Goal: Book appointment/travel/reservation

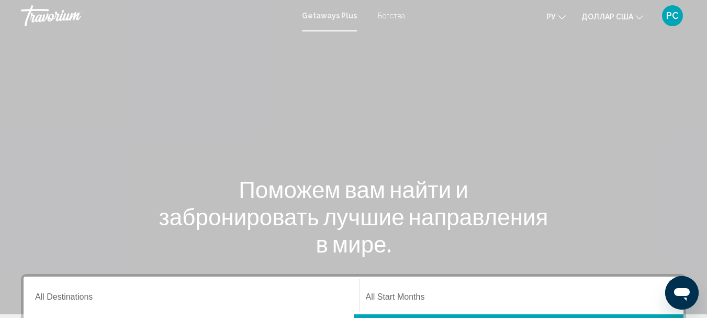
click at [392, 18] on font "Бегства" at bounding box center [391, 16] width 27 height 8
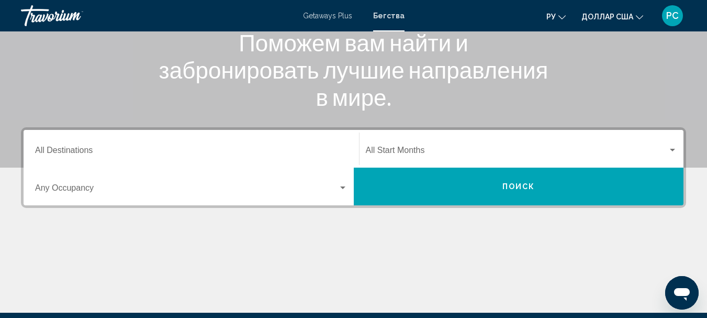
scroll to position [167, 0]
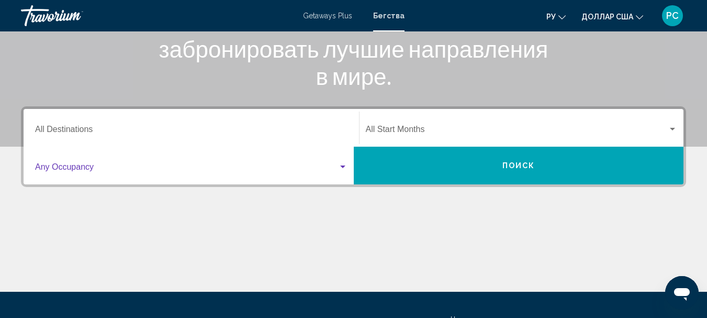
click at [343, 165] on div "Search widget" at bounding box center [342, 167] width 9 height 8
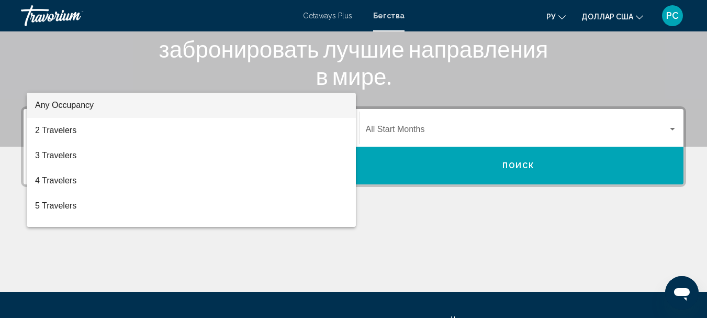
scroll to position [240, 0]
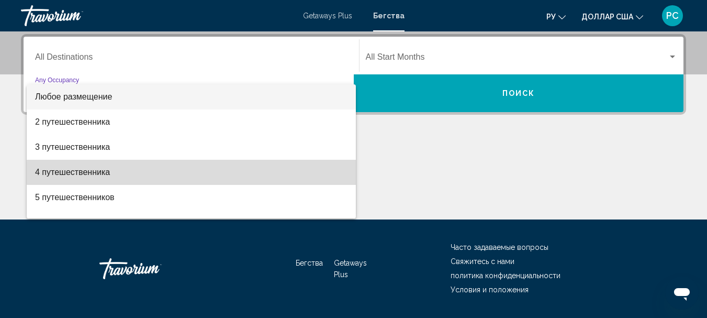
click at [232, 175] on span "4 путешественника" at bounding box center [191, 172] width 312 height 25
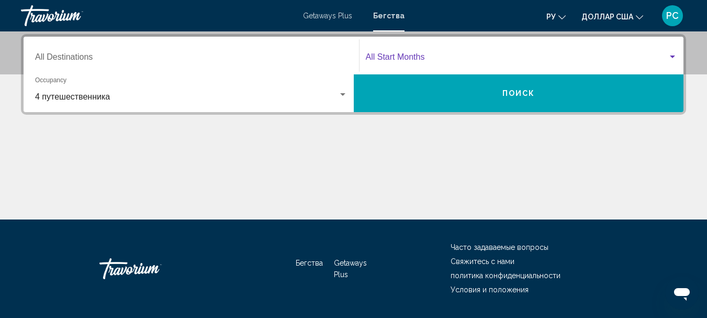
click at [408, 57] on span "Search widget" at bounding box center [517, 58] width 303 height 9
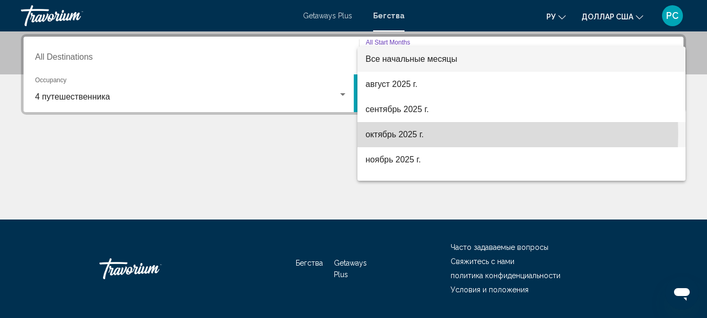
click at [411, 133] on font "октябрь 2025 г." at bounding box center [395, 134] width 58 height 9
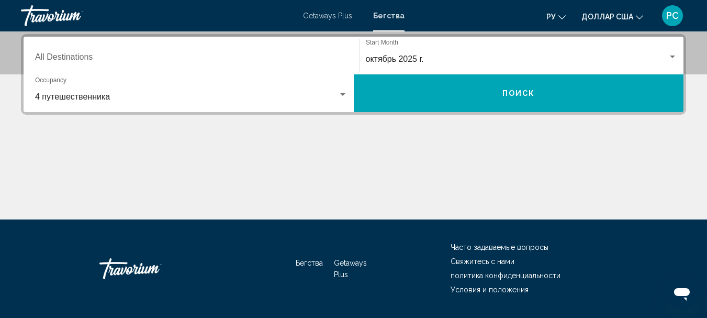
click at [223, 52] on div "Destination All Destinations" at bounding box center [191, 55] width 312 height 33
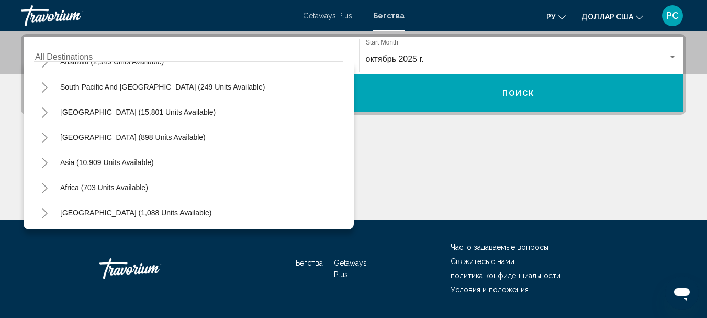
scroll to position [170, 0]
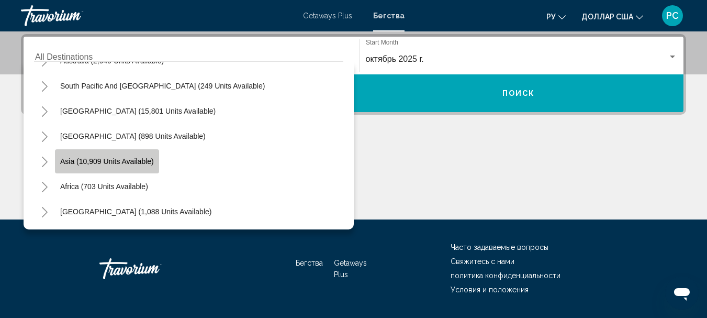
click at [142, 159] on span "Asia (10,909 units available)" at bounding box center [107, 161] width 94 height 8
type input "**********"
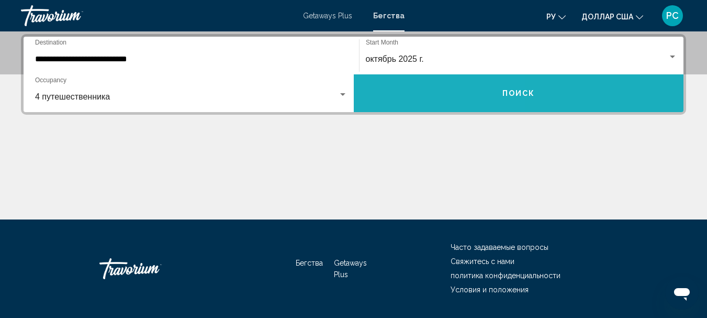
click at [405, 98] on button "Поиск" at bounding box center [519, 93] width 330 height 38
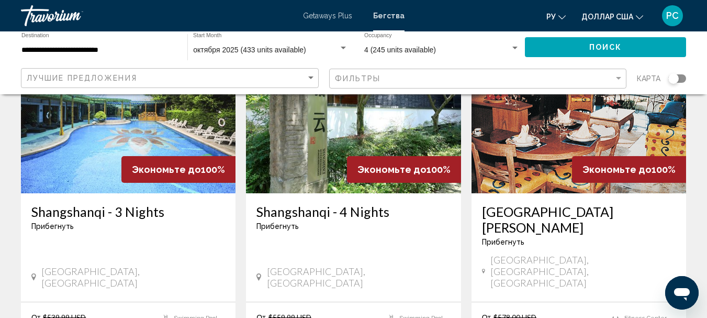
scroll to position [126, 0]
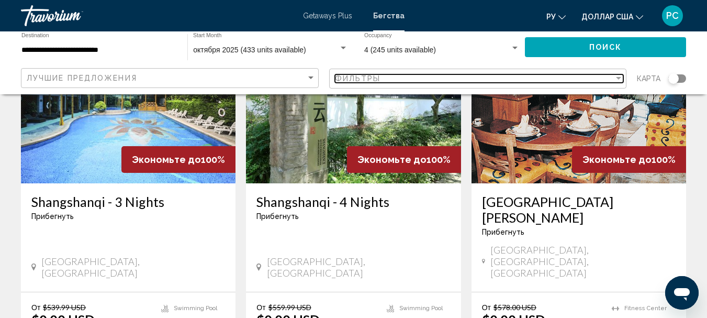
click at [622, 78] on div "Filter" at bounding box center [618, 78] width 9 height 8
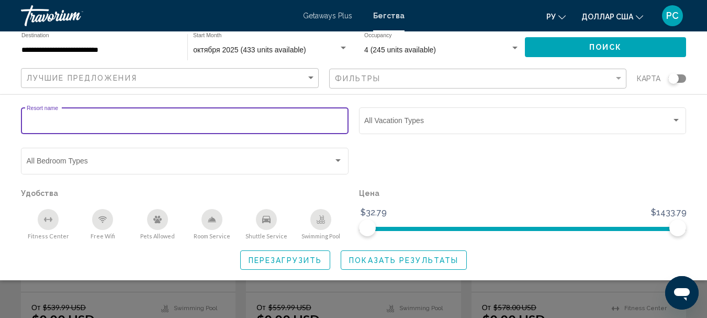
click at [219, 123] on input "Resort name" at bounding box center [185, 122] width 317 height 8
type input "*****"
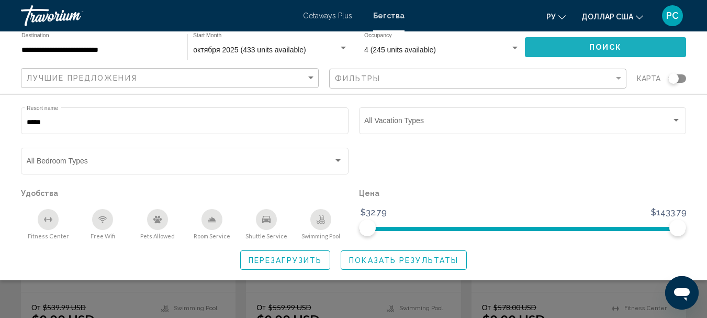
click at [550, 42] on button "Поиск" at bounding box center [605, 46] width 161 height 19
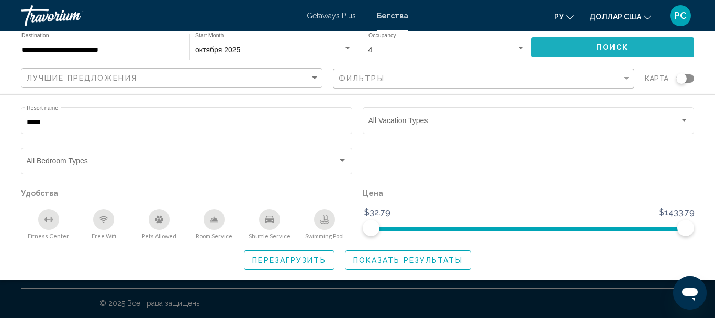
click at [550, 42] on button "Поиск" at bounding box center [612, 46] width 163 height 19
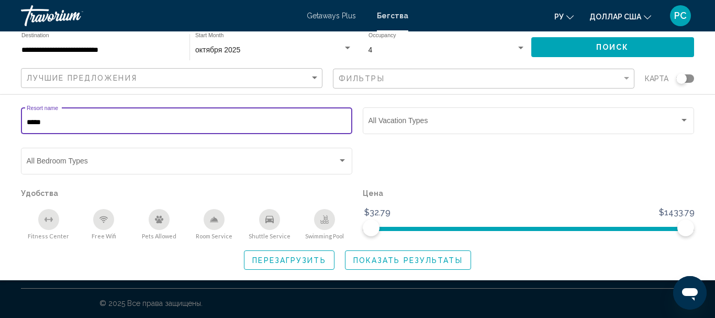
drag, startPoint x: 51, startPoint y: 122, endPoint x: 0, endPoint y: 115, distance: 51.3
click at [0, 115] on div "***** Resort name Vacation Types All Vacation Types Bedroom Types All Bedroom T…" at bounding box center [357, 187] width 715 height 164
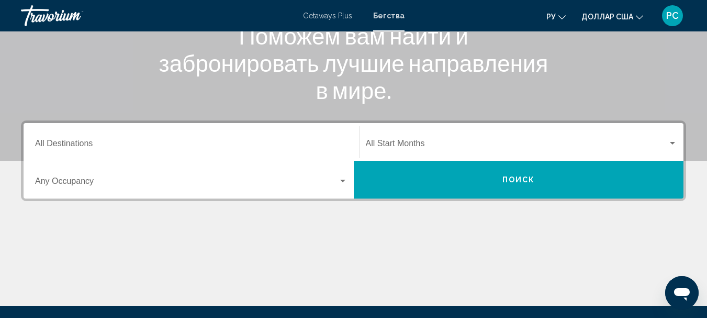
scroll to position [154, 0]
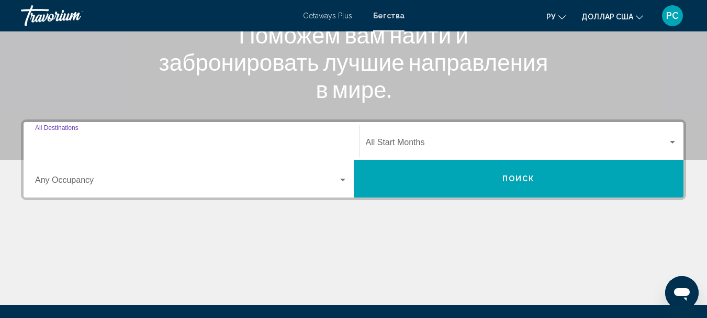
click at [335, 141] on input "Destination All Destinations" at bounding box center [191, 144] width 312 height 9
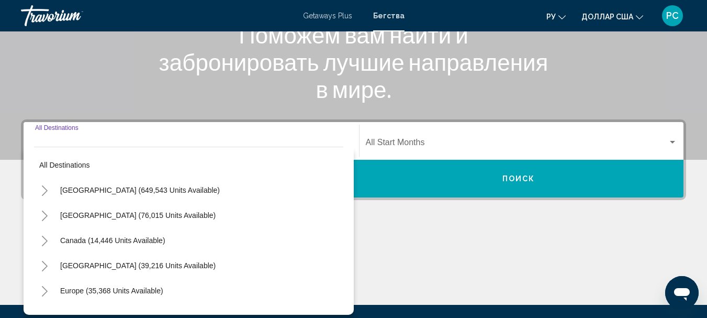
scroll to position [240, 0]
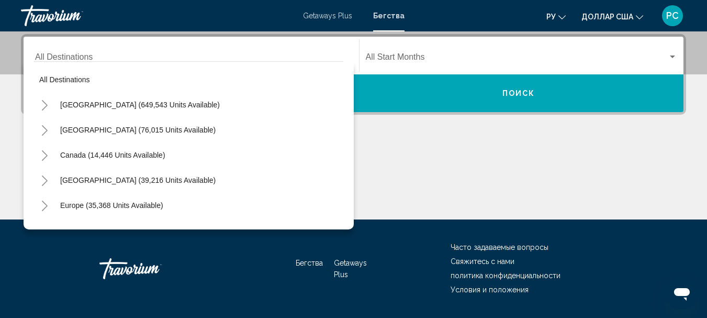
click at [111, 50] on div "Destination All Destinations" at bounding box center [191, 55] width 312 height 33
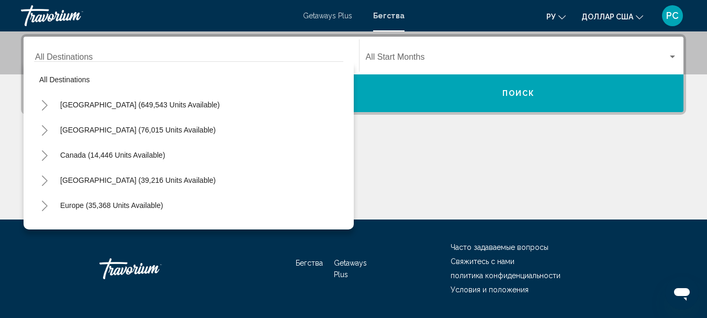
click at [111, 50] on div "Destination All Destinations" at bounding box center [191, 55] width 312 height 33
click at [326, 52] on div "Destination All Destinations" at bounding box center [191, 55] width 312 height 33
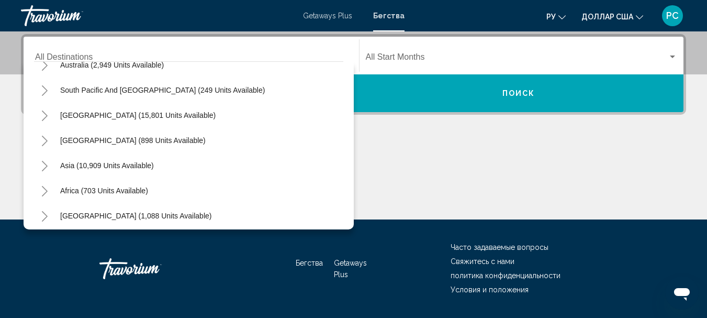
scroll to position [170, 0]
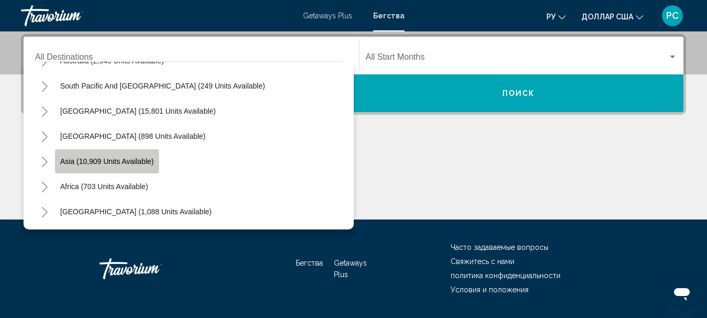
click at [90, 163] on span "Asia (10,909 units available)" at bounding box center [107, 161] width 94 height 8
type input "**********"
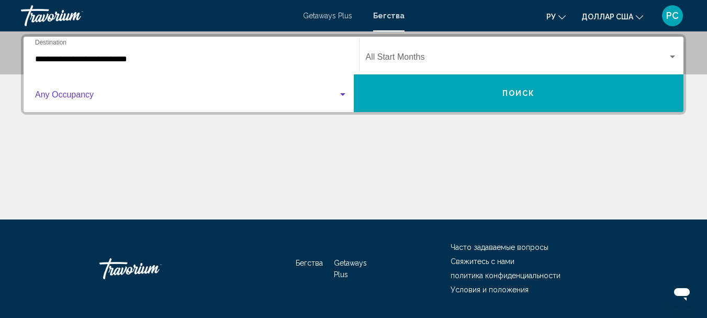
click at [197, 97] on span "Search widget" at bounding box center [186, 96] width 303 height 9
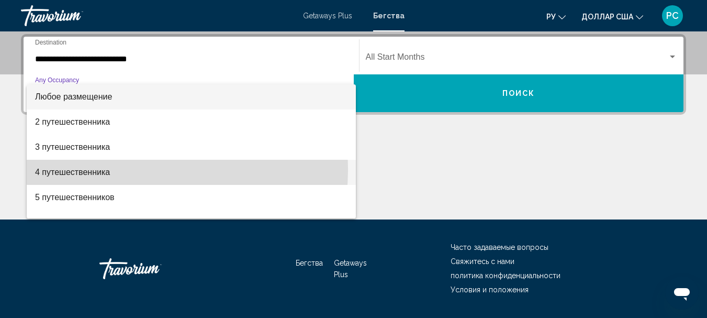
click at [84, 169] on font "4 путешественника" at bounding box center [72, 171] width 75 height 9
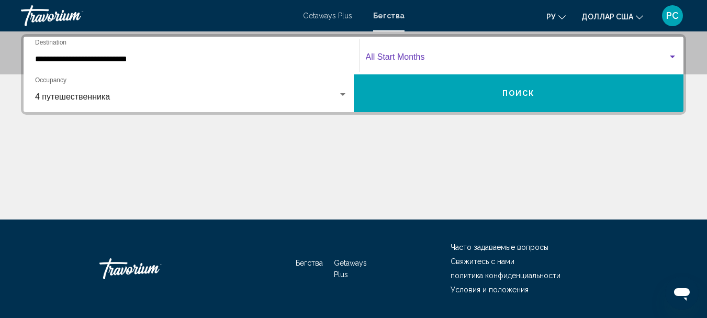
click at [383, 59] on span "Search widget" at bounding box center [517, 58] width 303 height 9
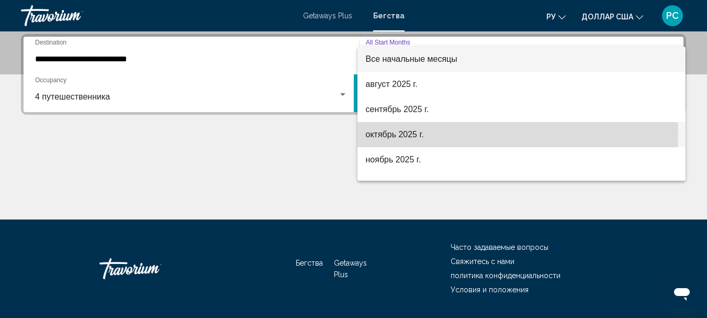
click at [386, 134] on font "октябрь 2025 г." at bounding box center [395, 134] width 58 height 9
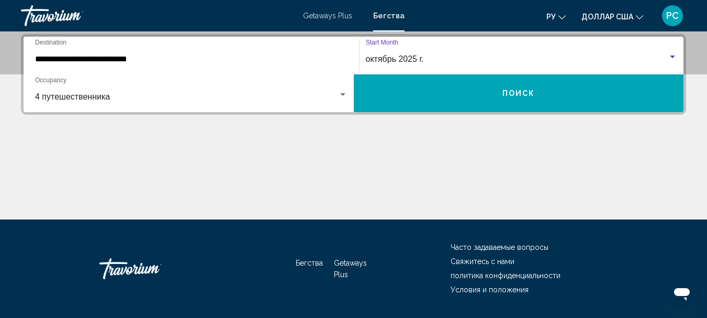
click at [453, 92] on button "Поиск" at bounding box center [519, 93] width 330 height 38
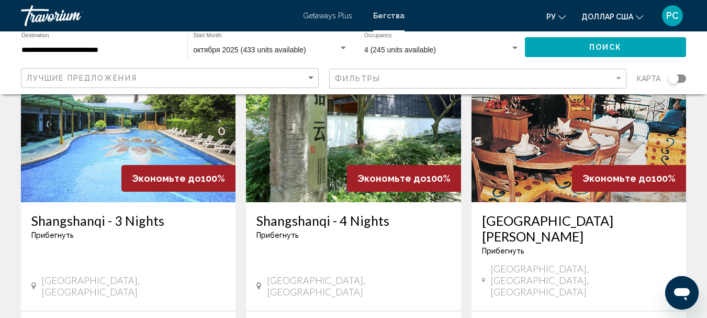
scroll to position [36, 0]
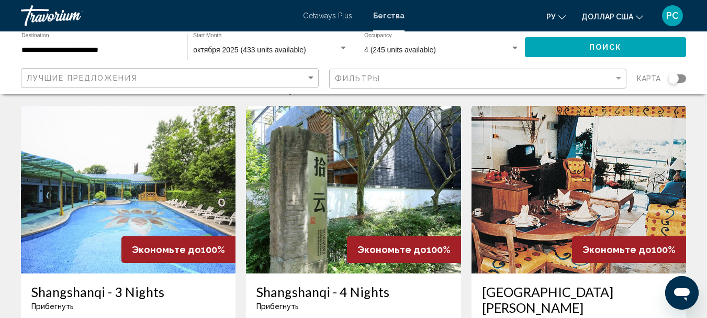
click at [607, 109] on img "Основное содержание" at bounding box center [579, 189] width 215 height 167
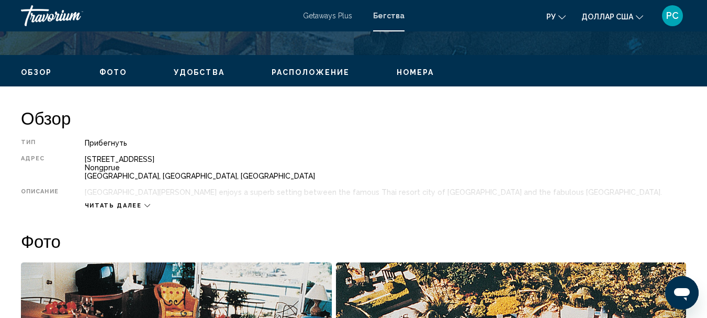
scroll to position [460, 0]
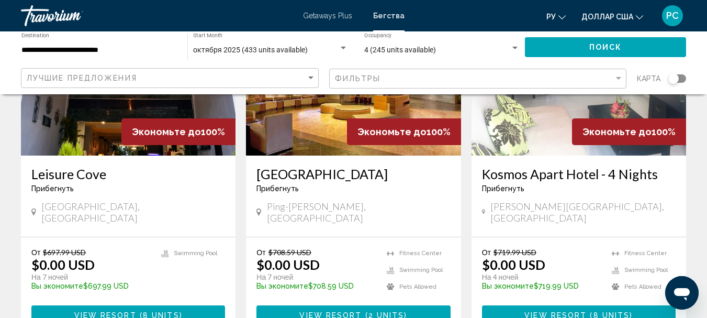
scroll to position [1368, 0]
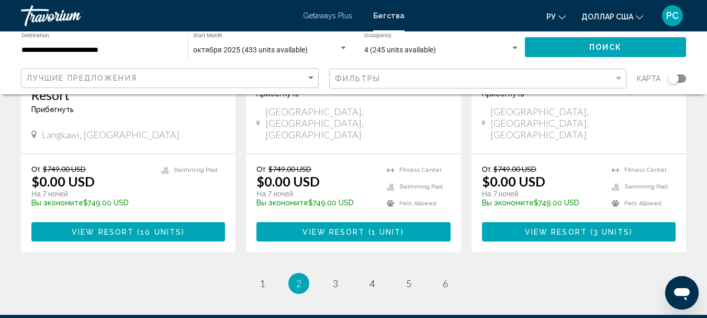
scroll to position [1410, 0]
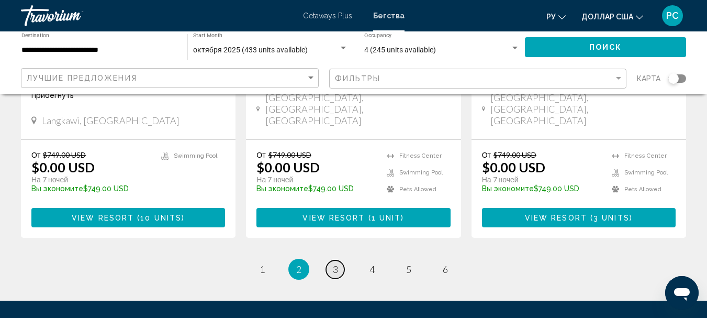
click at [334, 263] on span "3" at bounding box center [335, 269] width 5 height 12
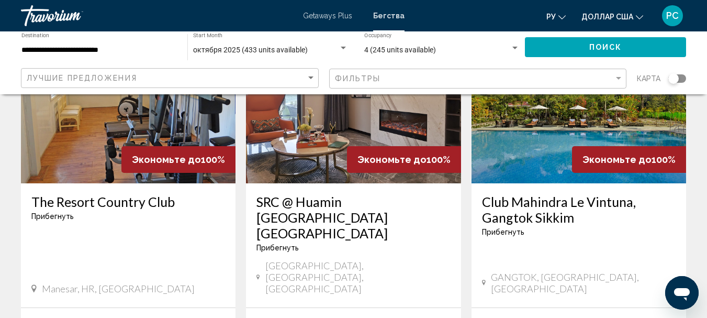
scroll to position [153, 0]
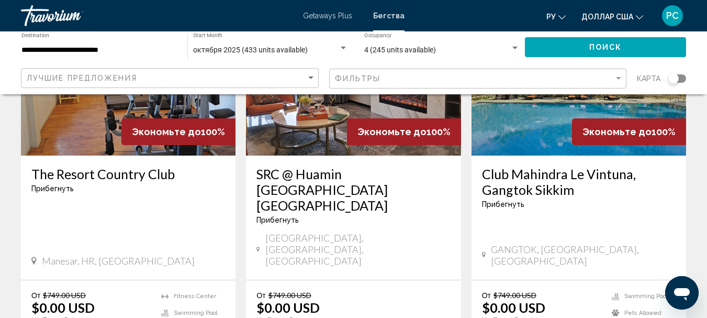
click at [321, 131] on img "Основное содержание" at bounding box center [353, 71] width 215 height 167
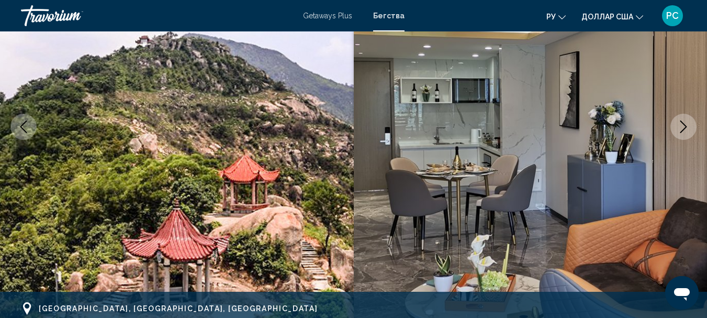
scroll to position [121, 0]
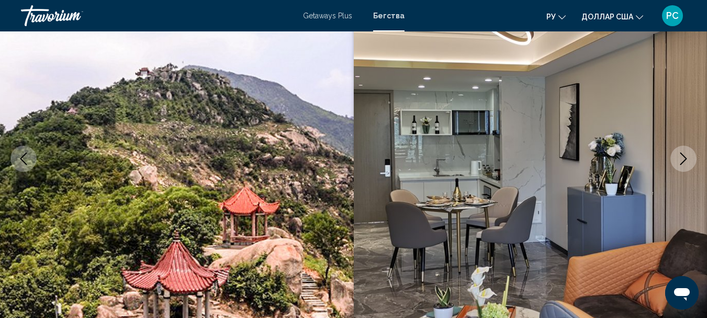
click at [683, 155] on icon "Next image" at bounding box center [683, 158] width 13 height 13
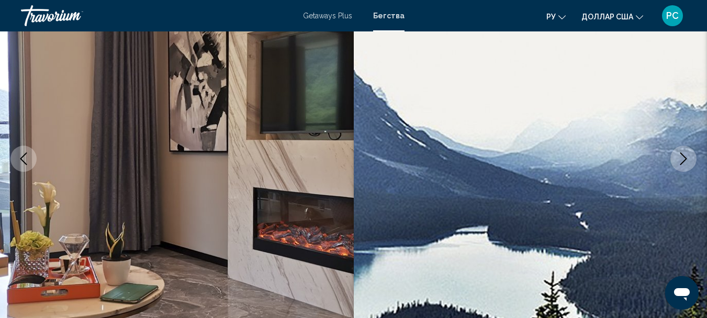
click at [683, 155] on icon "Next image" at bounding box center [683, 158] width 13 height 13
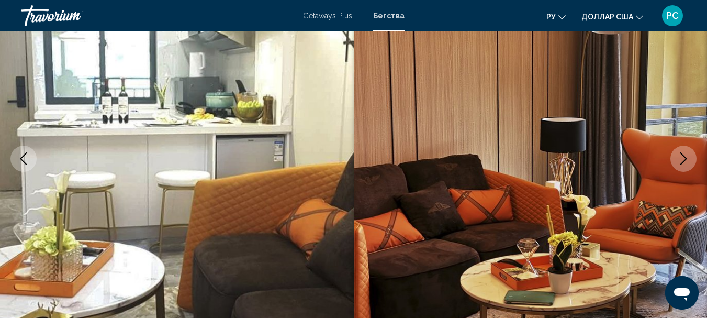
click at [683, 155] on icon "Next image" at bounding box center [683, 158] width 13 height 13
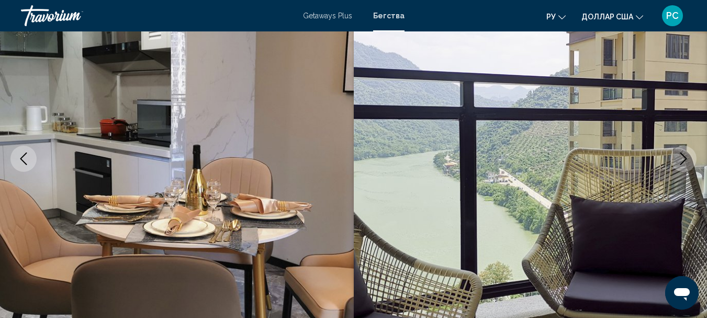
click at [683, 155] on icon "Next image" at bounding box center [683, 158] width 13 height 13
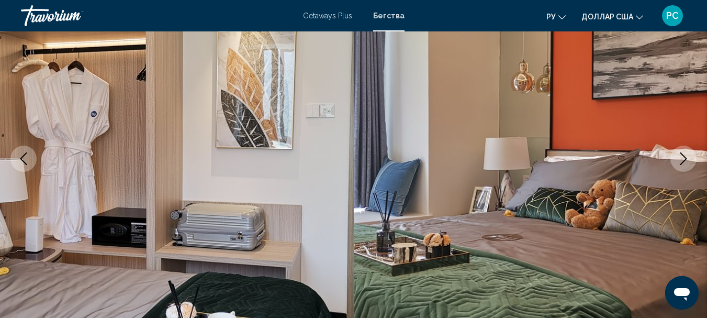
click at [683, 155] on icon "Next image" at bounding box center [683, 158] width 13 height 13
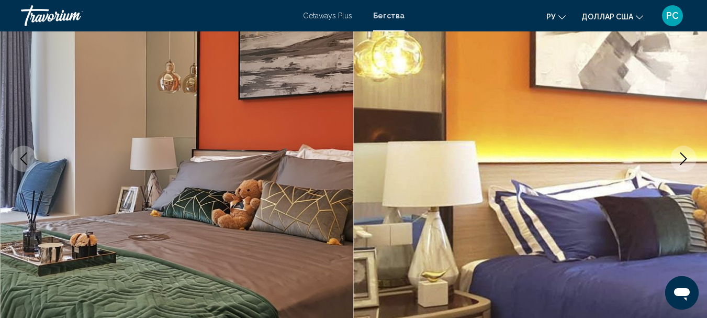
click at [683, 155] on icon "Next image" at bounding box center [683, 158] width 13 height 13
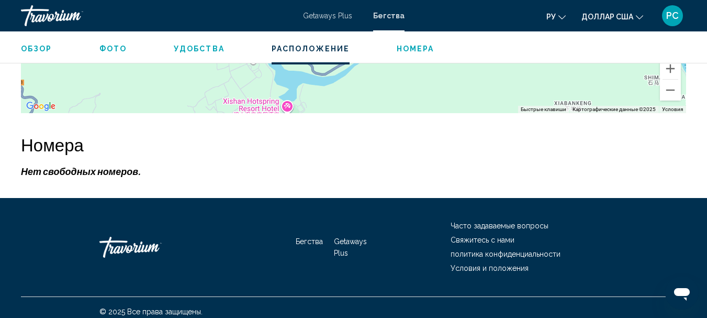
scroll to position [1702, 0]
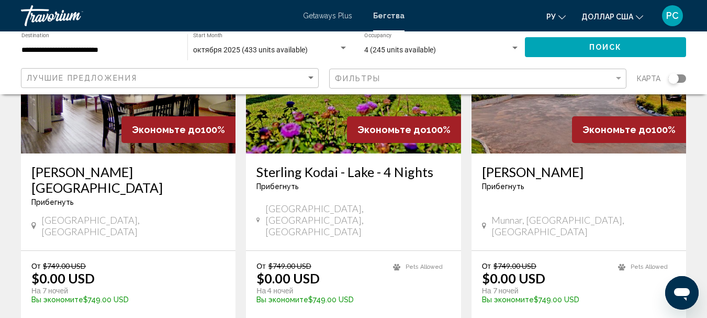
scroll to position [1368, 0]
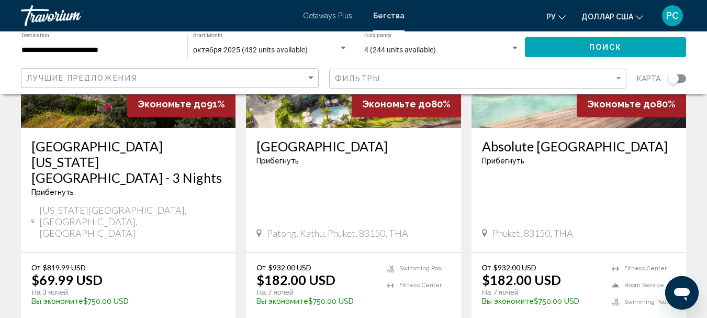
scroll to position [1333, 0]
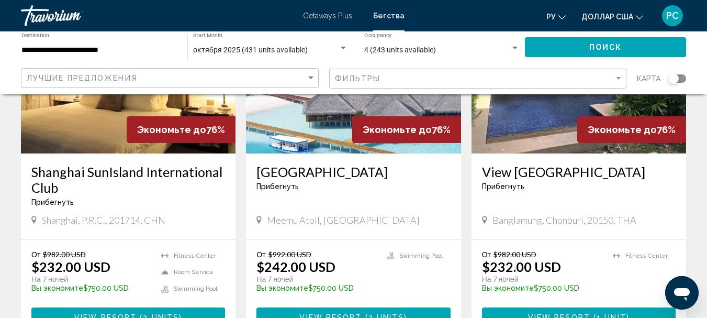
scroll to position [545, 0]
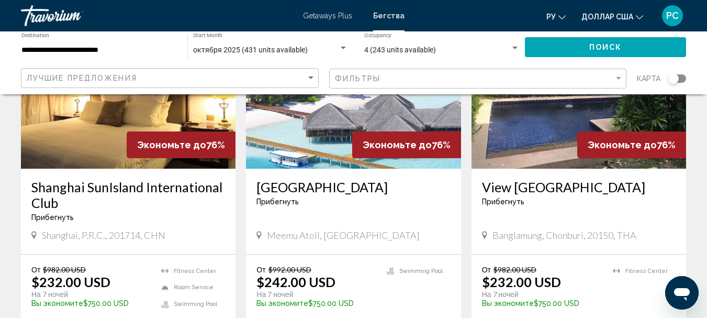
click at [331, 120] on img "Основное содержание" at bounding box center [353, 84] width 215 height 167
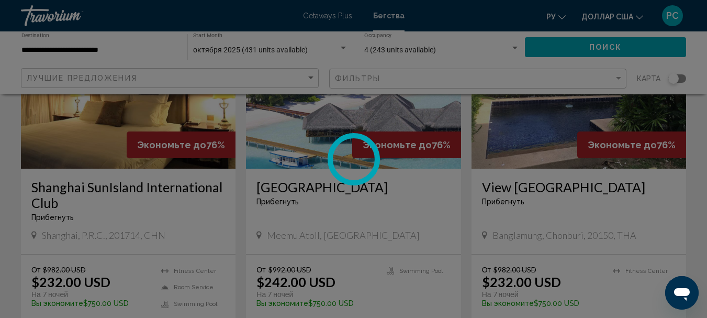
click at [331, 120] on div at bounding box center [353, 159] width 707 height 318
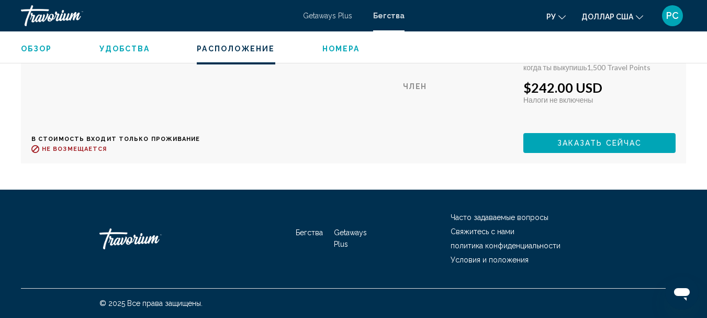
scroll to position [1748, 0]
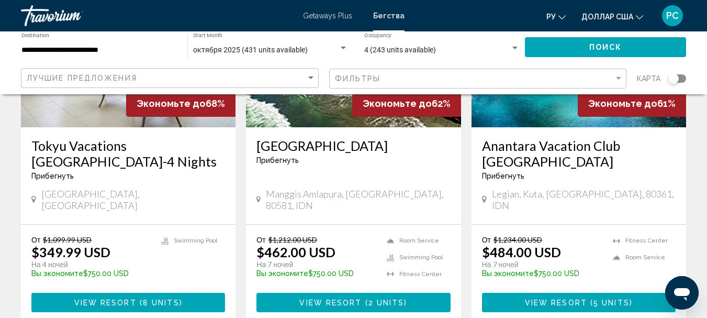
scroll to position [1395, 0]
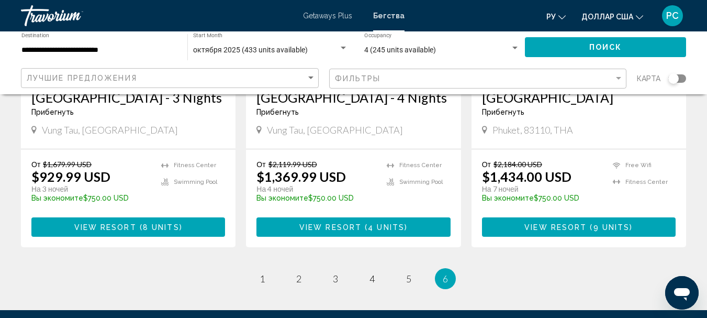
scroll to position [1012, 0]
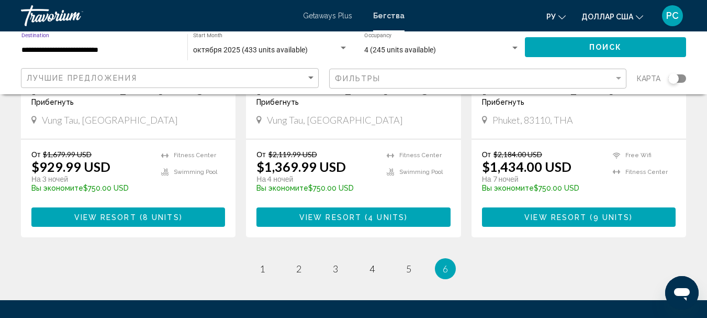
click at [108, 49] on input "**********" at bounding box center [98, 50] width 155 height 8
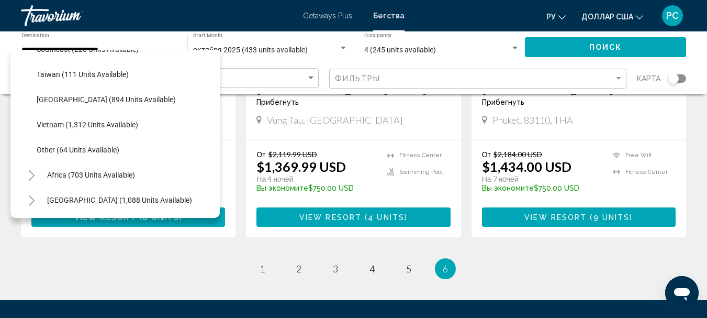
scroll to position [554, 0]
click at [28, 195] on icon "Toggle Middle East (1,088 units available)" at bounding box center [32, 200] width 8 height 10
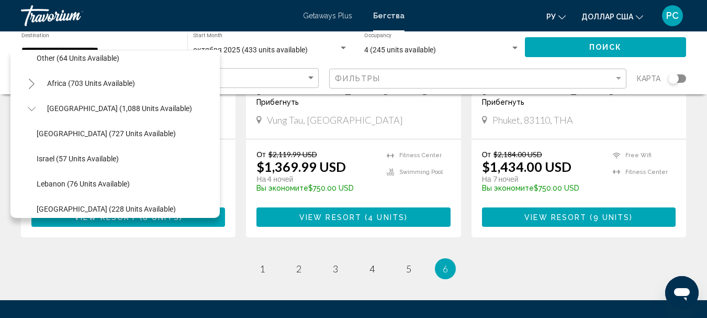
scroll to position [655, 0]
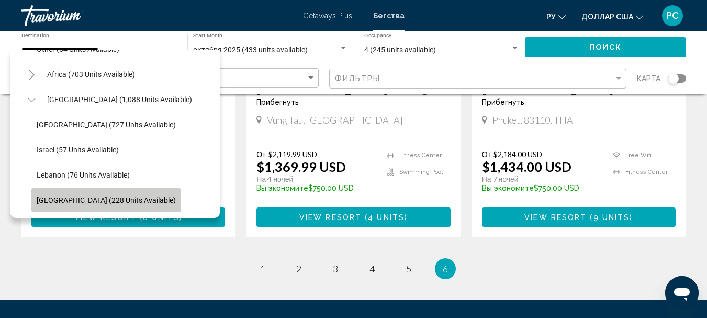
click at [148, 196] on span "[GEOGRAPHIC_DATA] (228 units available)" at bounding box center [106, 200] width 139 height 8
type input "**********"
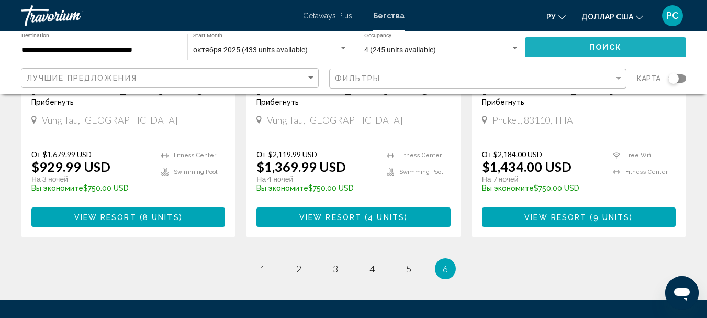
click at [535, 50] on button "Поиск" at bounding box center [605, 46] width 161 height 19
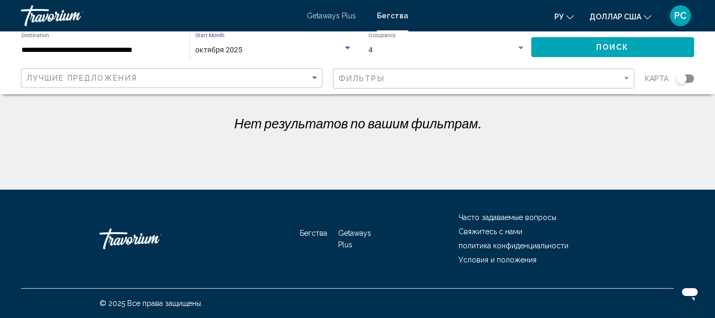
click at [240, 51] on span "октября 2025" at bounding box center [218, 50] width 47 height 8
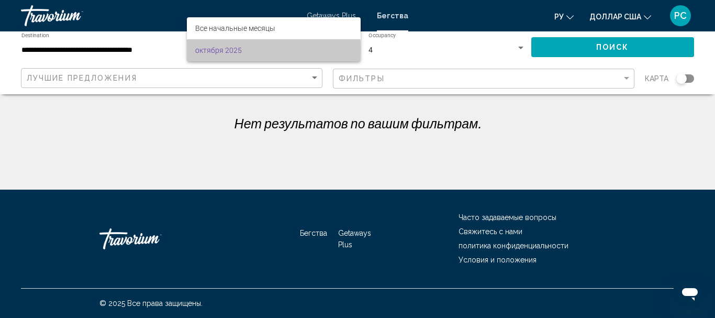
click at [221, 49] on font "октября 2025" at bounding box center [218, 50] width 47 height 8
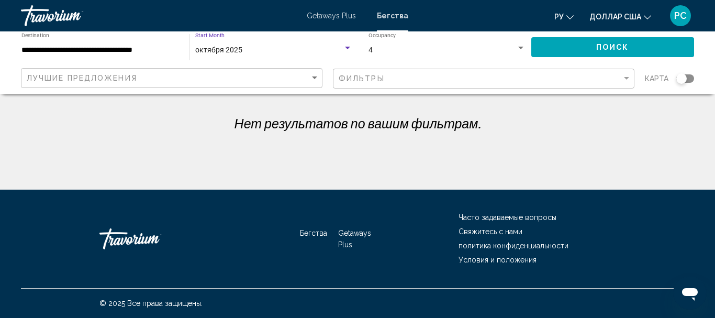
click at [221, 49] on span "октября 2025" at bounding box center [218, 50] width 47 height 8
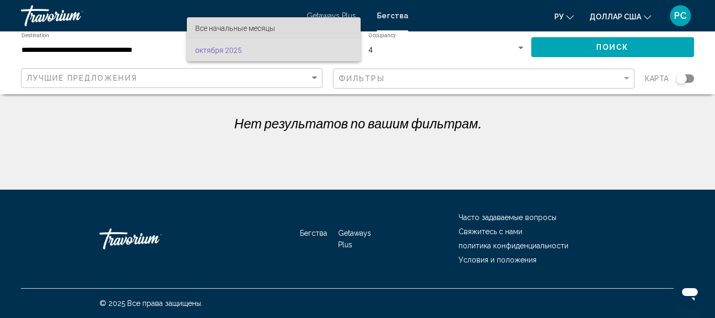
click at [214, 31] on font "Все начальные месяцы" at bounding box center [235, 28] width 80 height 8
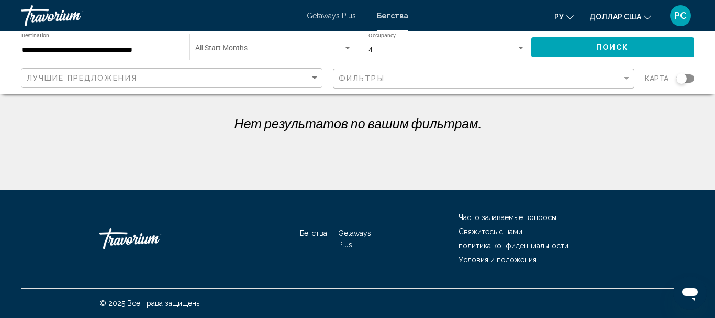
click at [214, 31] on mat-toolbar "Getaways Plus Бегства ру English Español Français Italiano Português русский до…" at bounding box center [357, 15] width 715 height 31
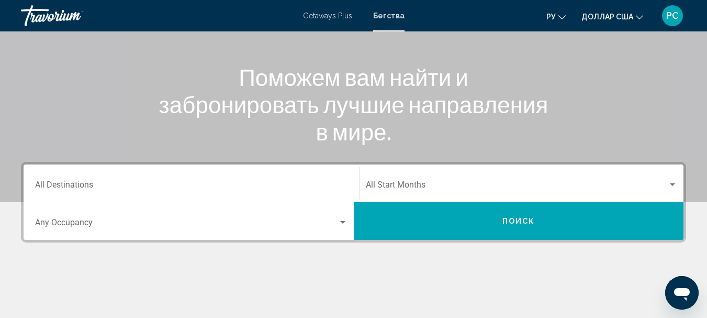
scroll to position [126, 0]
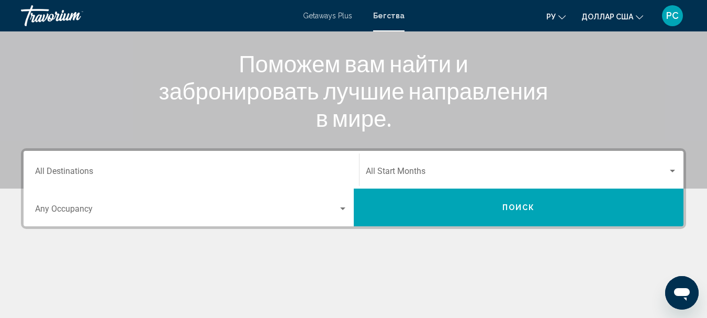
click at [191, 170] on input "Destination All Destinations" at bounding box center [191, 173] width 312 height 9
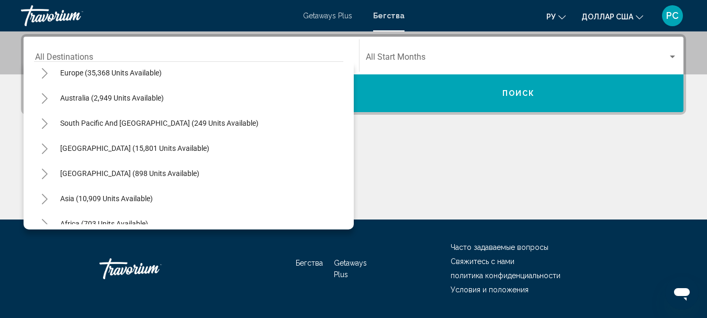
scroll to position [170, 0]
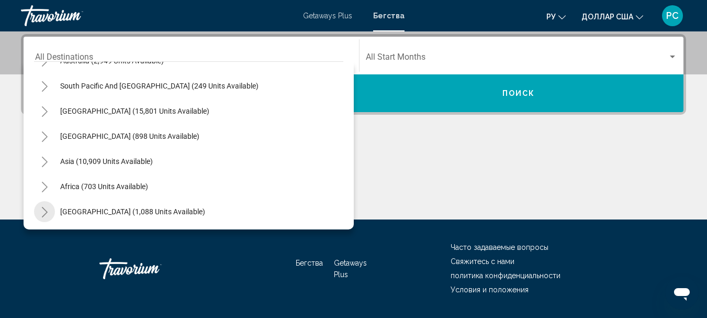
click at [43, 212] on icon "Toggle Middle East (1,088 units available)" at bounding box center [45, 212] width 8 height 10
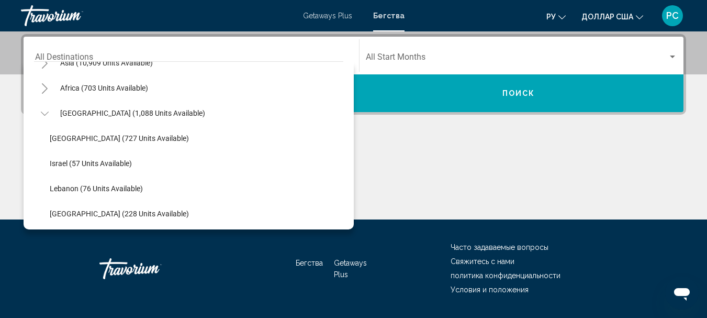
scroll to position [270, 0]
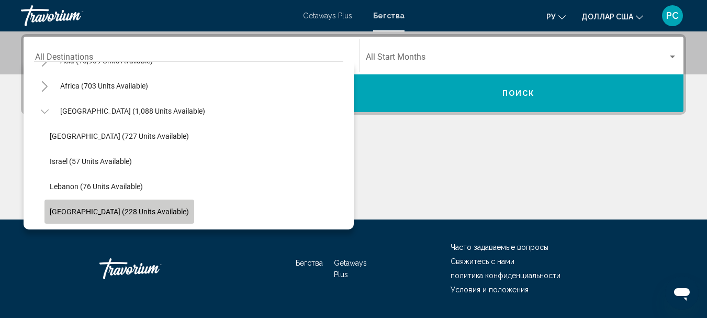
click at [120, 216] on button "[GEOGRAPHIC_DATA] (228 units available)" at bounding box center [119, 211] width 150 height 24
type input "**********"
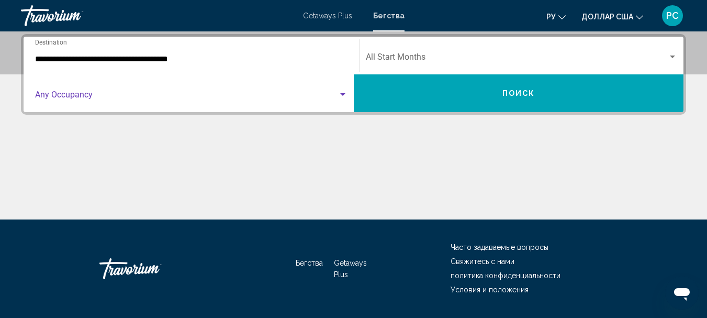
click at [83, 92] on span "Search widget" at bounding box center [186, 96] width 303 height 9
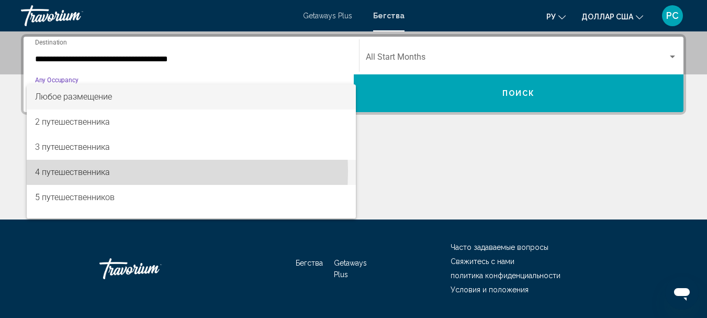
click at [48, 171] on font "4 путешественника" at bounding box center [72, 172] width 75 height 10
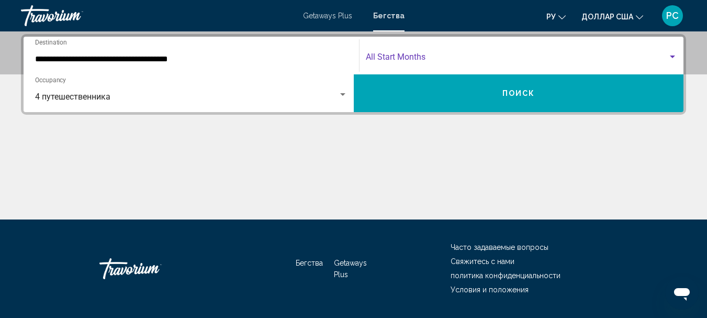
click at [393, 59] on span "Search widget" at bounding box center [517, 58] width 303 height 9
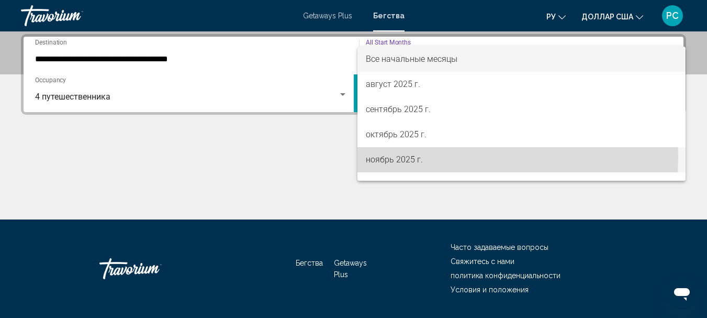
click at [387, 156] on font "ноябрь 2025 г." at bounding box center [394, 159] width 57 height 10
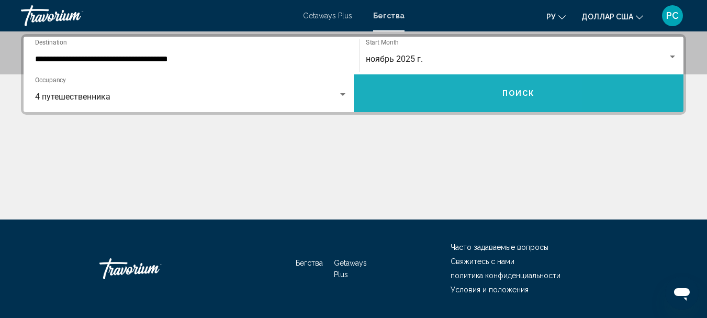
click at [500, 91] on button "Поиск" at bounding box center [519, 93] width 330 height 38
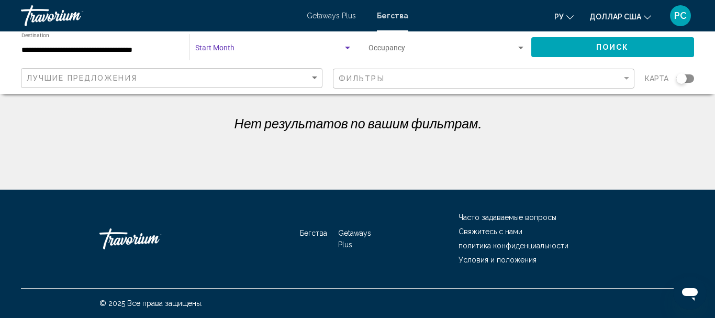
click at [220, 50] on span "Search widget" at bounding box center [269, 50] width 148 height 8
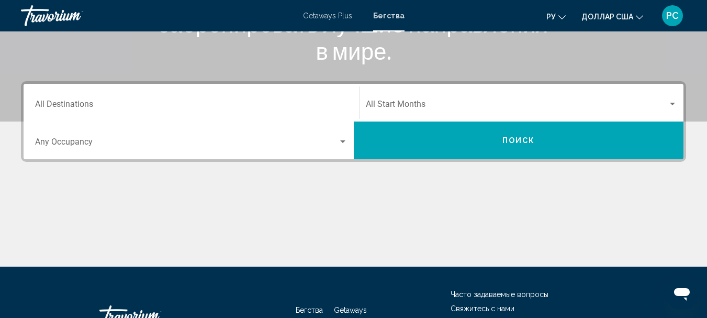
scroll to position [199, 0]
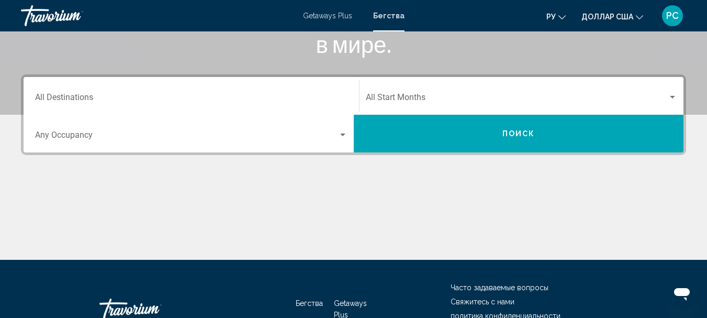
click at [126, 93] on div "Destination All Destinations" at bounding box center [191, 96] width 312 height 33
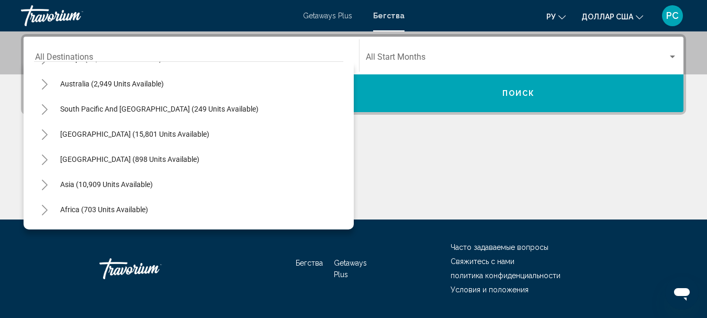
scroll to position [170, 0]
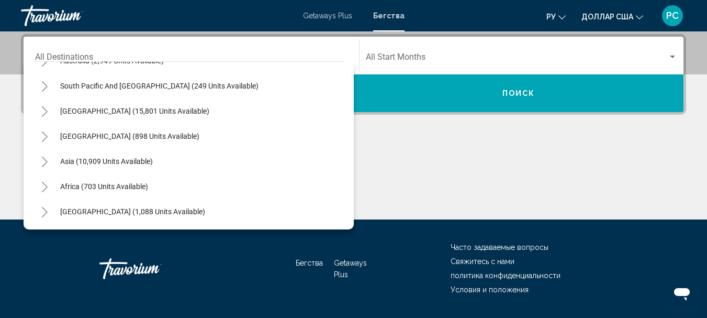
click at [44, 212] on icon "Toggle Middle East (1,088 units available)" at bounding box center [45, 212] width 8 height 10
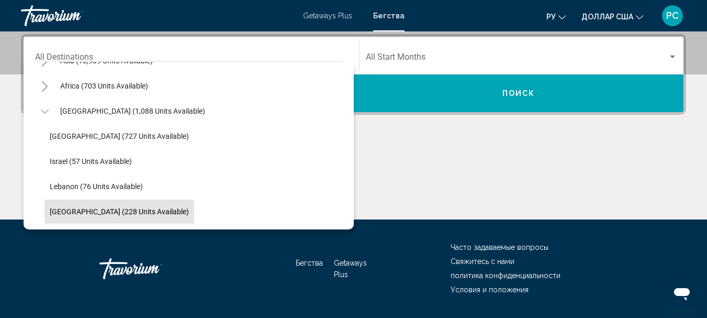
click at [130, 218] on button "[GEOGRAPHIC_DATA] (228 units available)" at bounding box center [119, 211] width 150 height 24
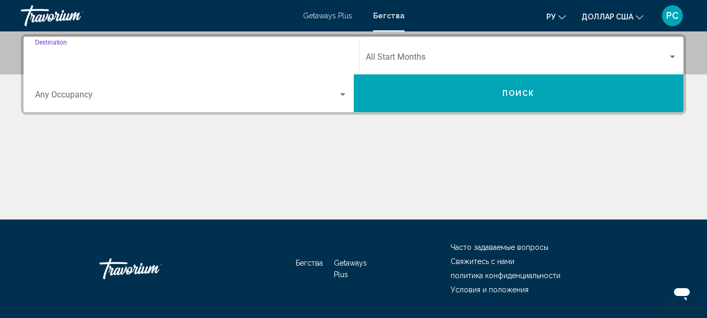
type input "**********"
click at [289, 95] on span "Search widget" at bounding box center [186, 96] width 303 height 9
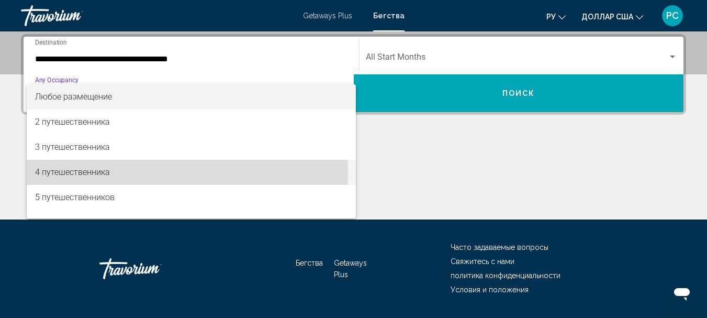
click at [125, 173] on span "4 путешественника" at bounding box center [191, 172] width 312 height 25
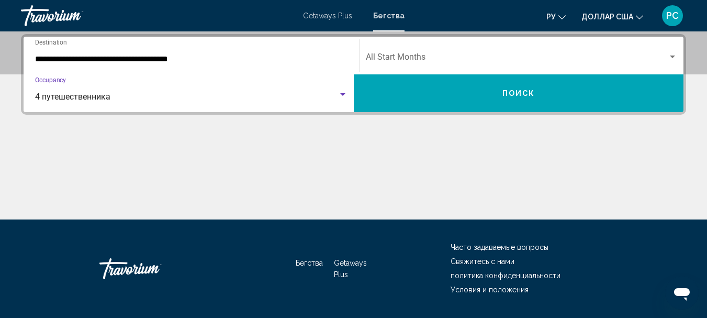
click at [419, 60] on span "Search widget" at bounding box center [517, 58] width 303 height 9
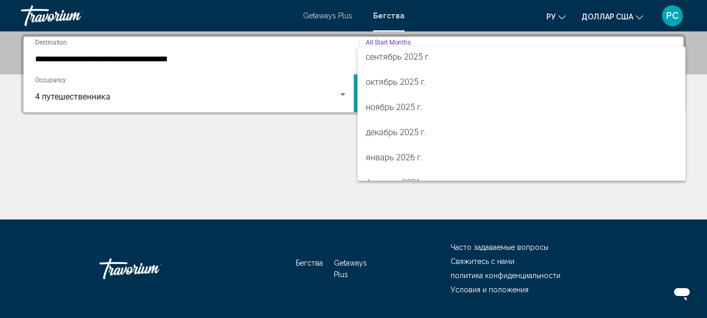
scroll to position [84, 0]
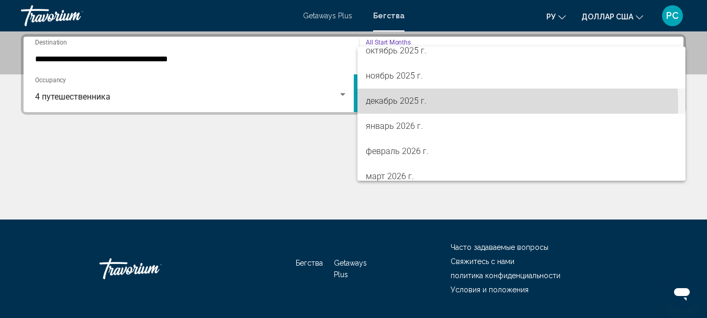
click at [456, 105] on span "декабрь 2025 г." at bounding box center [522, 100] width 312 height 25
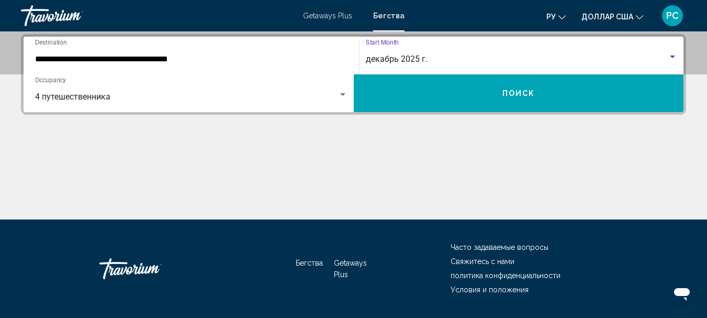
click at [456, 105] on button "Поиск" at bounding box center [519, 93] width 330 height 38
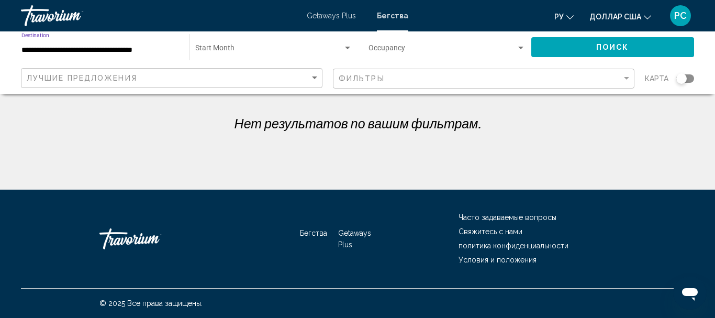
click at [106, 51] on input "**********" at bounding box center [100, 50] width 158 height 8
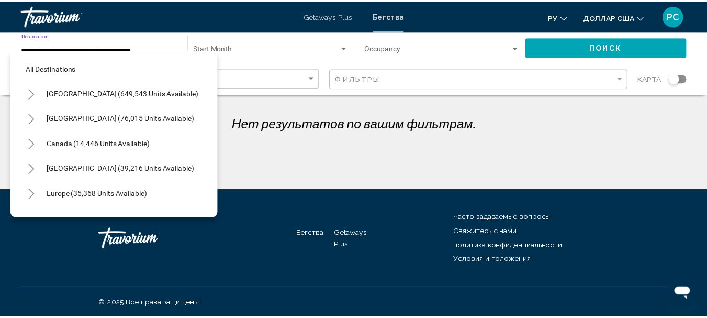
scroll to position [278, 0]
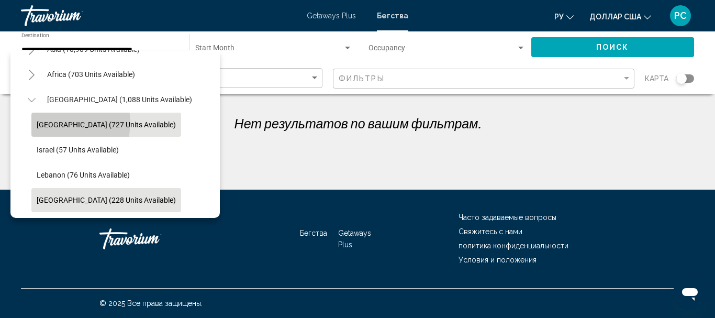
click at [60, 120] on span "[GEOGRAPHIC_DATA] (727 units available)" at bounding box center [106, 124] width 139 height 8
type input "**********"
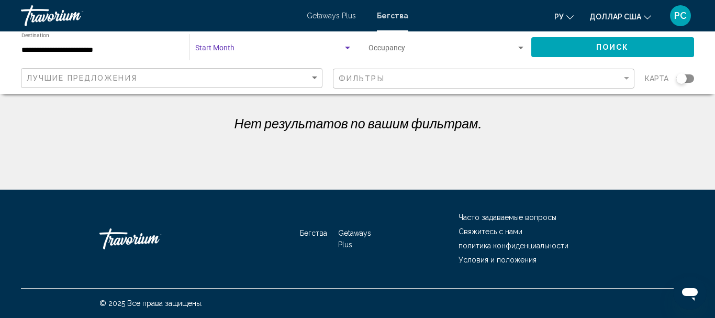
click at [261, 50] on span "Search widget" at bounding box center [269, 50] width 148 height 8
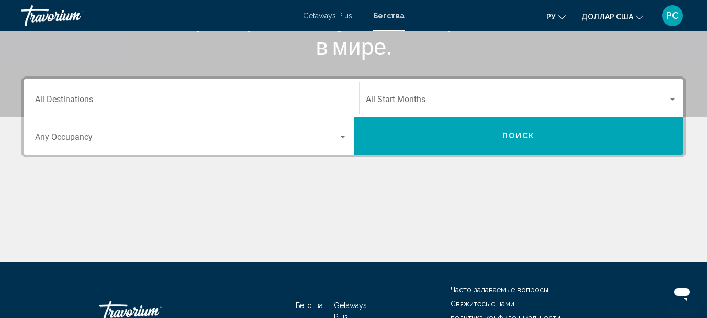
scroll to position [193, 0]
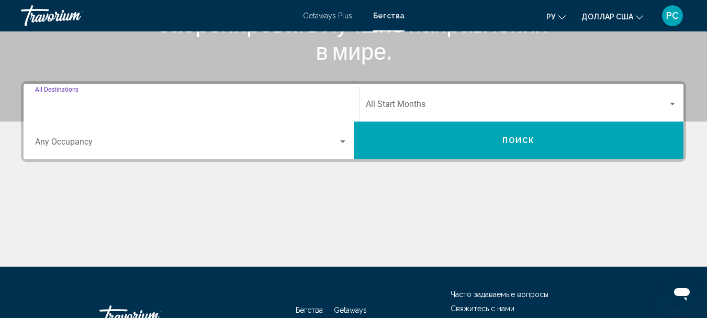
click at [276, 105] on input "Destination All Destinations" at bounding box center [191, 106] width 312 height 9
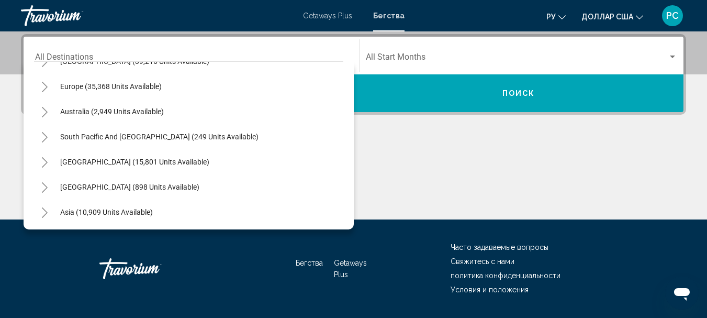
scroll to position [170, 0]
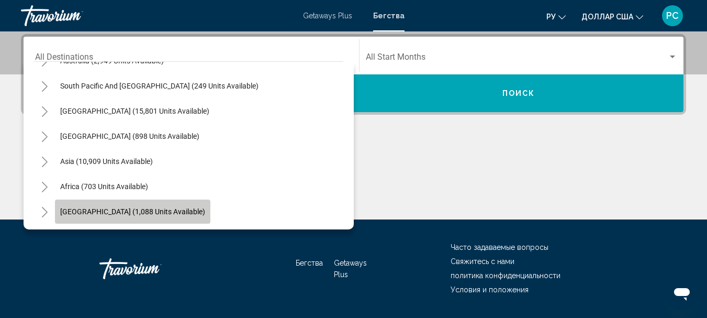
click at [142, 210] on span "[GEOGRAPHIC_DATA] (1,088 units available)" at bounding box center [132, 211] width 145 height 8
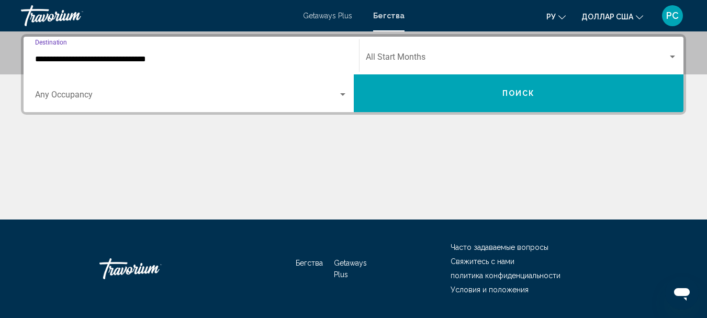
click at [274, 57] on input "**********" at bounding box center [191, 58] width 312 height 9
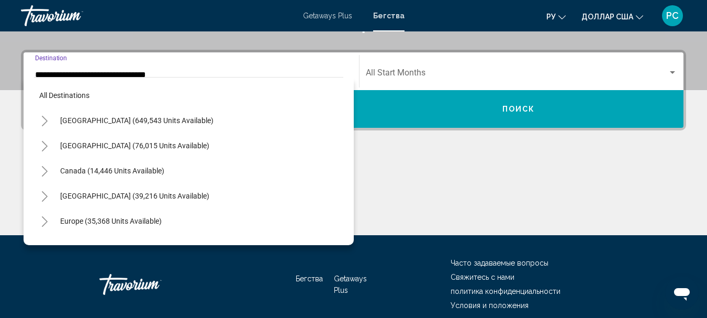
scroll to position [238, 0]
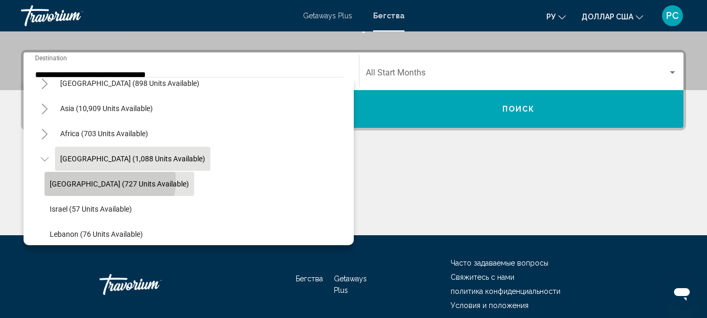
click at [109, 181] on span "[GEOGRAPHIC_DATA] (727 units available)" at bounding box center [119, 184] width 139 height 8
type input "**********"
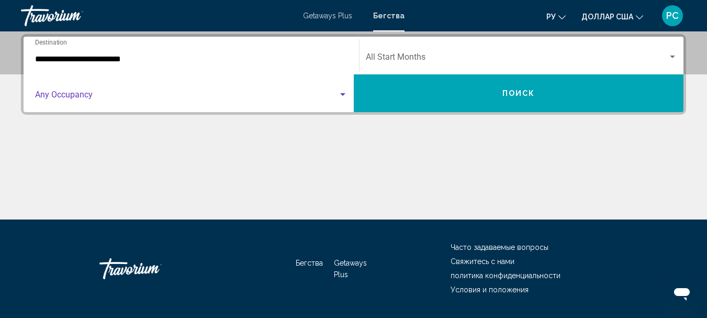
click at [97, 95] on span "Search widget" at bounding box center [186, 96] width 303 height 9
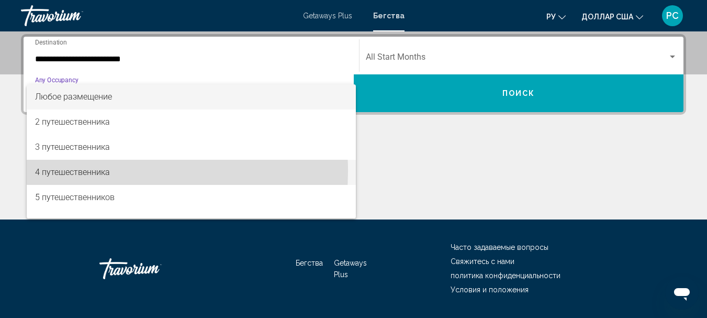
click at [73, 171] on font "4 путешественника" at bounding box center [72, 172] width 75 height 10
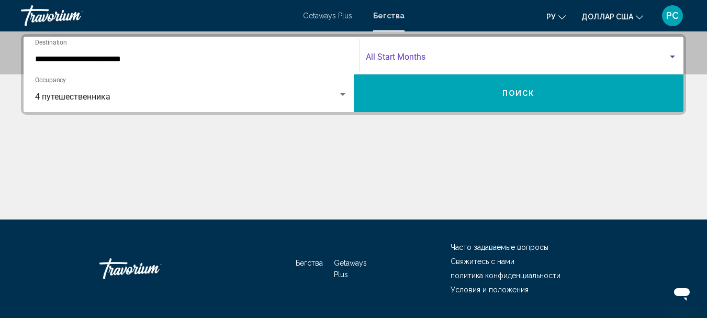
click at [389, 60] on span "Search widget" at bounding box center [517, 58] width 303 height 9
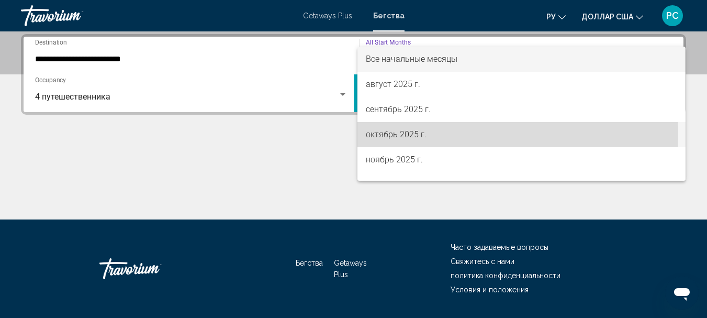
click at [391, 134] on font "октябрь 2025 г." at bounding box center [396, 134] width 61 height 10
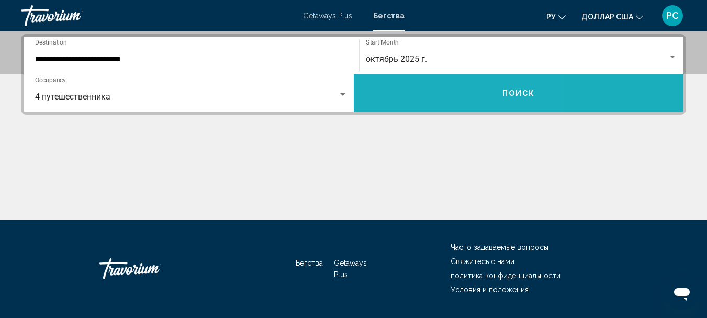
click at [424, 100] on button "Поиск" at bounding box center [519, 93] width 330 height 38
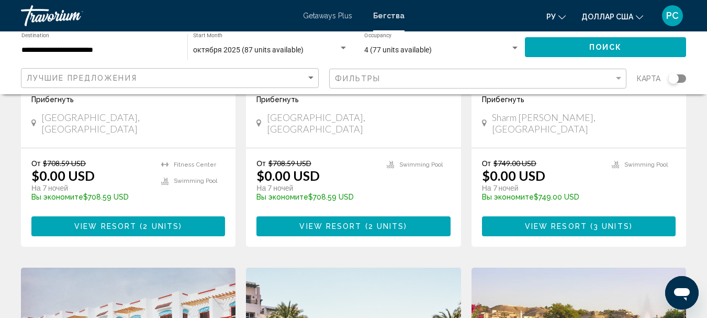
scroll to position [558, 0]
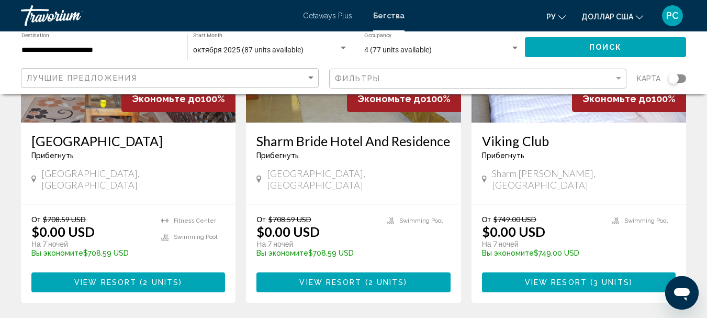
click at [575, 122] on div "Viking Club Прибегнуть - Это курорт только для взрослых [PERSON_NAME], [GEOGRAP…" at bounding box center [579, 162] width 215 height 81
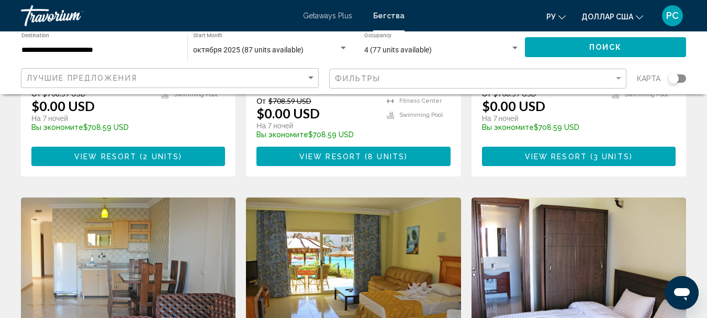
scroll to position [295, 0]
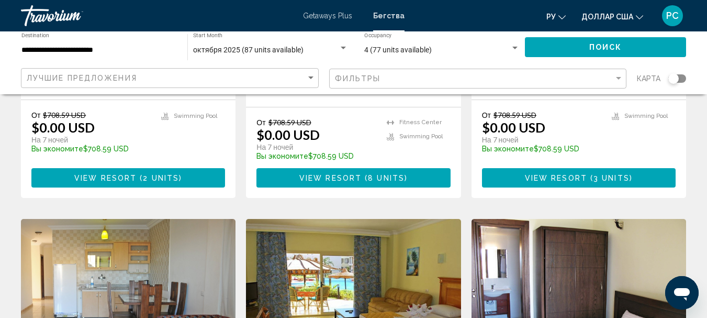
click at [553, 252] on img "Основное содержание" at bounding box center [579, 302] width 215 height 167
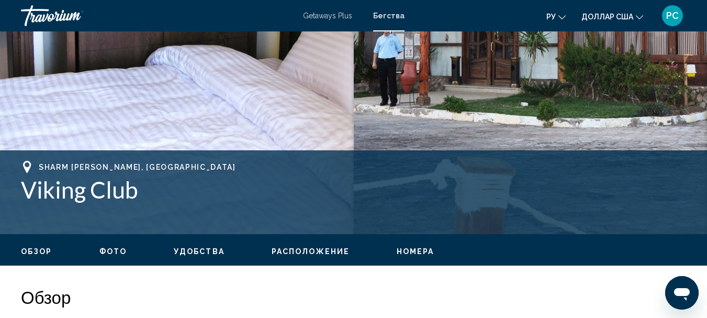
scroll to position [121, 0]
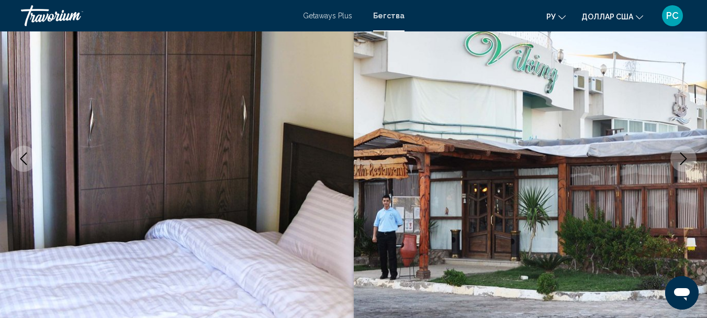
click at [681, 166] on button "Next image" at bounding box center [683, 159] width 26 height 26
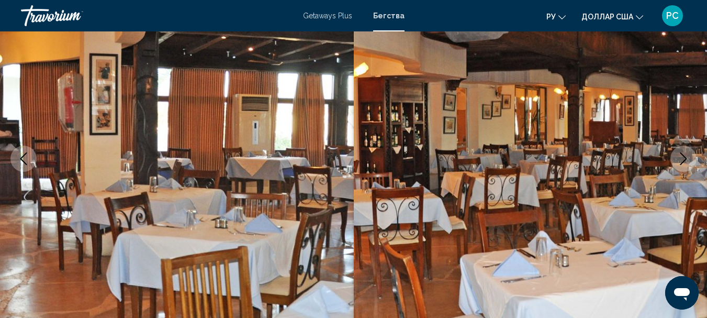
click at [681, 166] on button "Next image" at bounding box center [683, 159] width 26 height 26
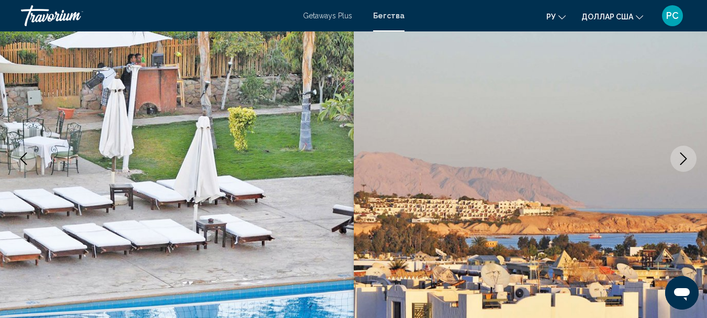
click at [681, 166] on button "Next image" at bounding box center [683, 159] width 26 height 26
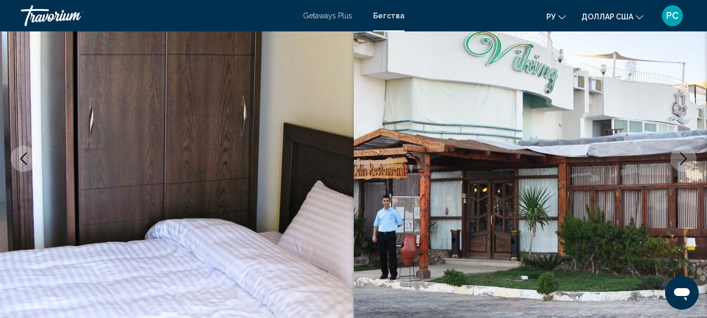
click at [681, 166] on button "Next image" at bounding box center [683, 159] width 26 height 26
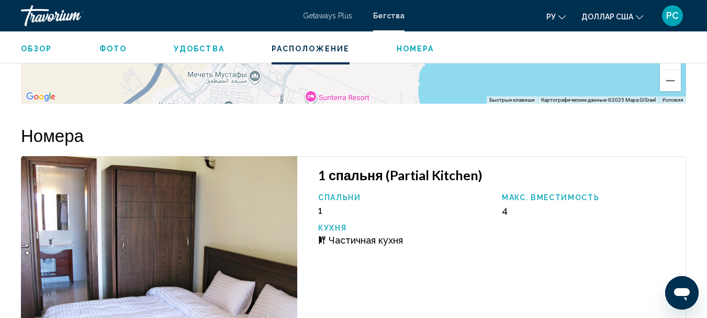
scroll to position [1593, 0]
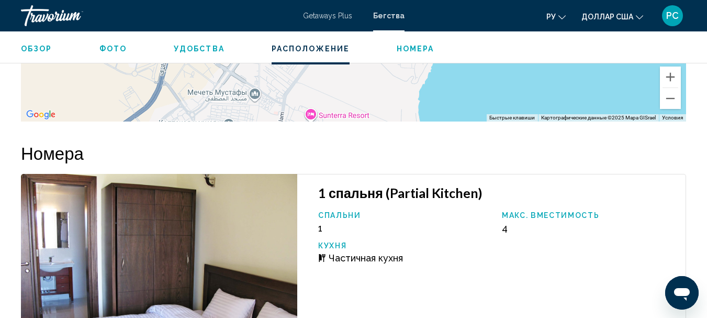
click at [94, 232] on img "Основное содержание" at bounding box center [159, 279] width 276 height 210
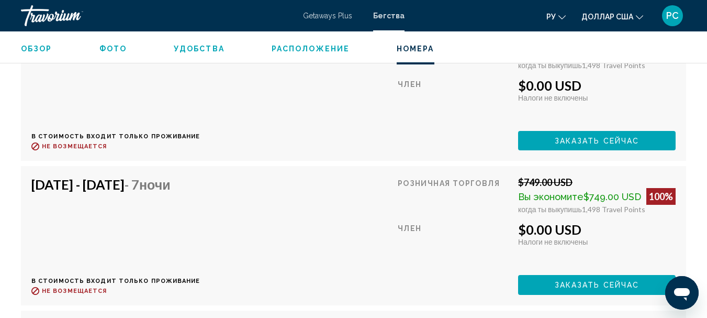
scroll to position [1565, 0]
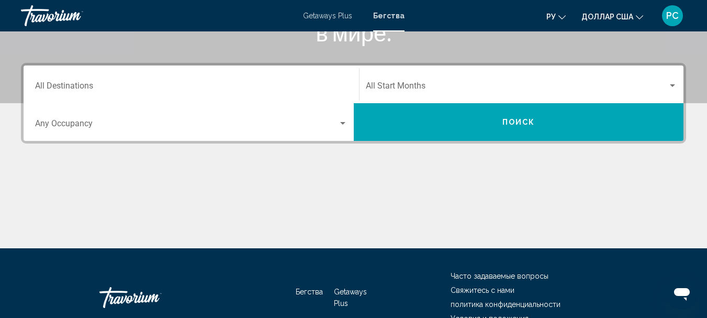
scroll to position [222, 0]
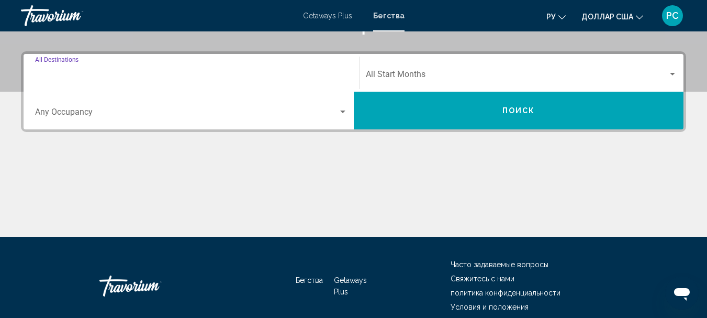
click at [147, 72] on input "Destination All Destinations" at bounding box center [191, 76] width 312 height 9
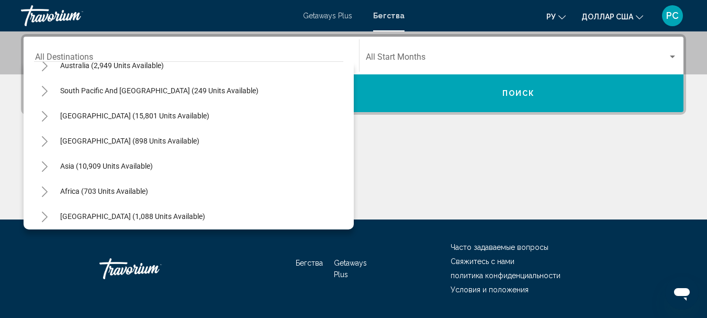
scroll to position [170, 0]
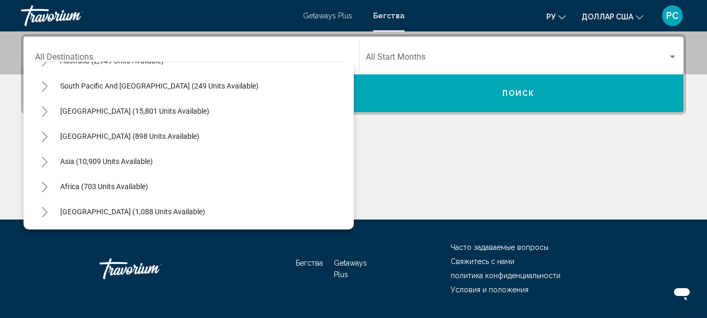
click at [44, 162] on icon "Toggle Asia (10,909 units available)" at bounding box center [45, 161] width 8 height 10
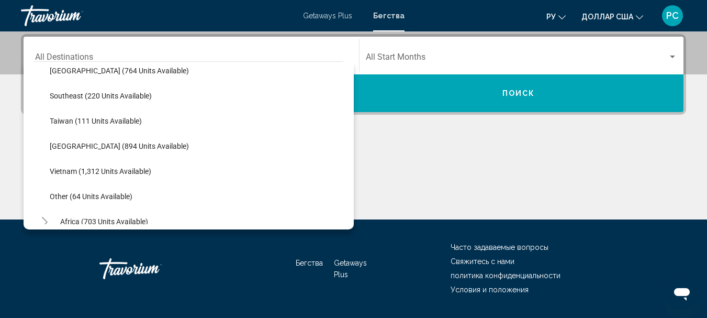
scroll to position [532, 0]
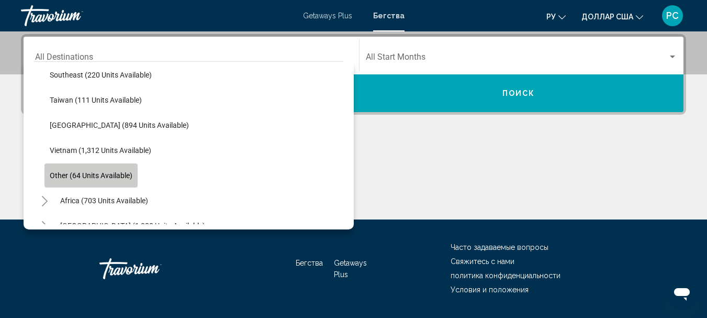
click at [70, 167] on button "Other (64 units available)" at bounding box center [90, 175] width 93 height 24
type input "**********"
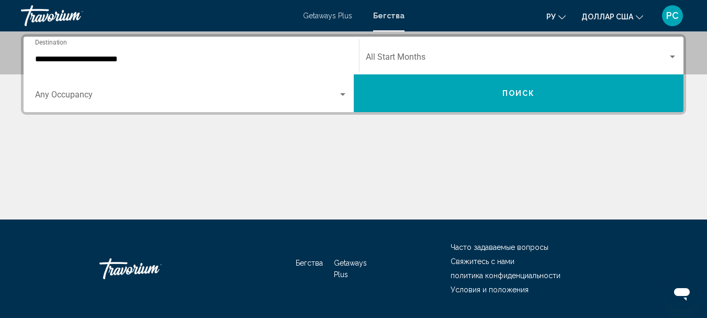
click at [135, 103] on div "Occupancy Any Occupancy" at bounding box center [191, 93] width 312 height 33
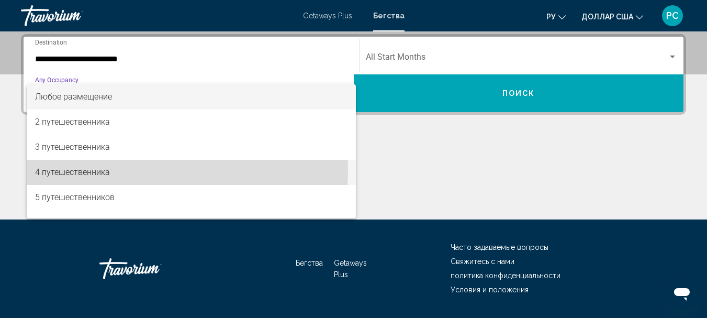
click at [86, 170] on font "4 путешественника" at bounding box center [72, 172] width 75 height 10
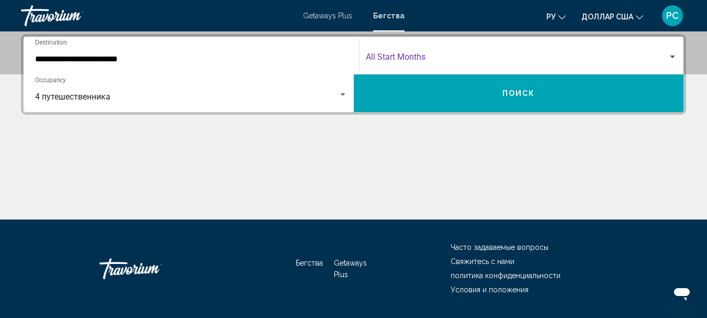
click at [381, 54] on span "Search widget" at bounding box center [517, 58] width 303 height 9
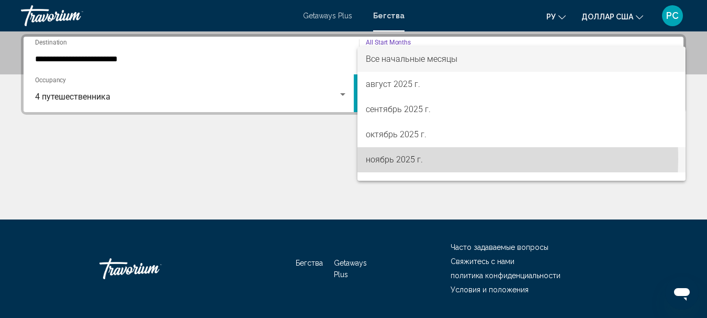
click at [400, 159] on font "ноябрь 2025 г." at bounding box center [394, 159] width 57 height 10
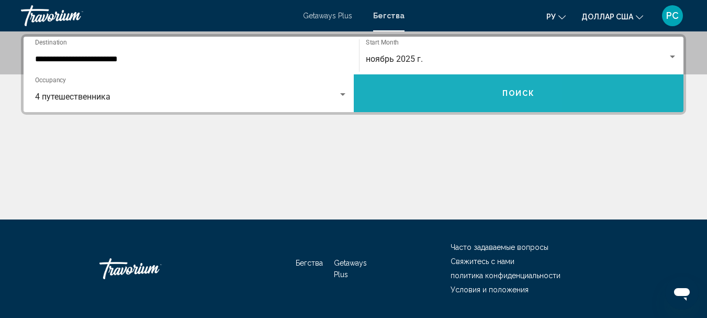
click at [423, 87] on button "Поиск" at bounding box center [519, 93] width 330 height 38
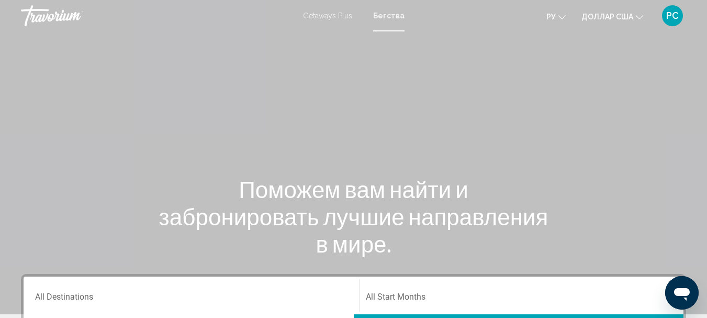
click at [334, 13] on font "Getaways Plus" at bounding box center [327, 16] width 49 height 8
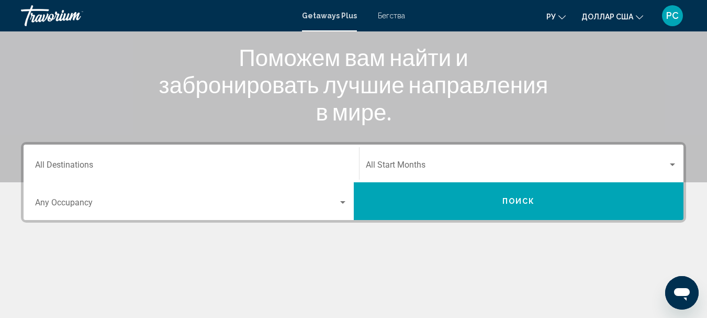
scroll to position [135, 0]
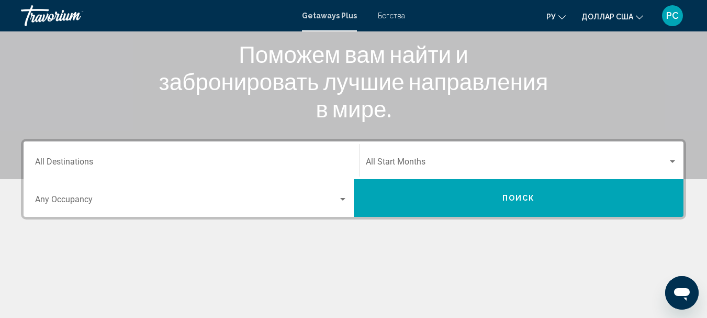
click at [319, 158] on div "Destination All Destinations" at bounding box center [191, 160] width 312 height 33
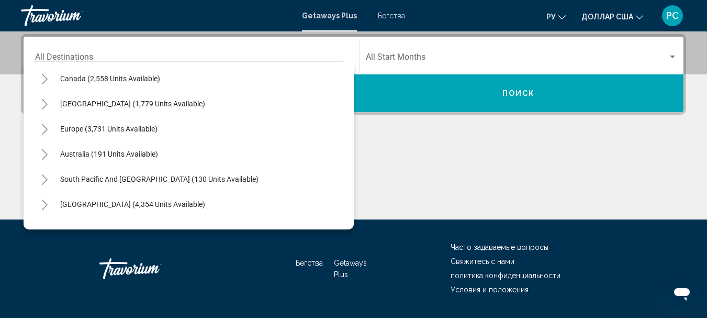
scroll to position [170, 0]
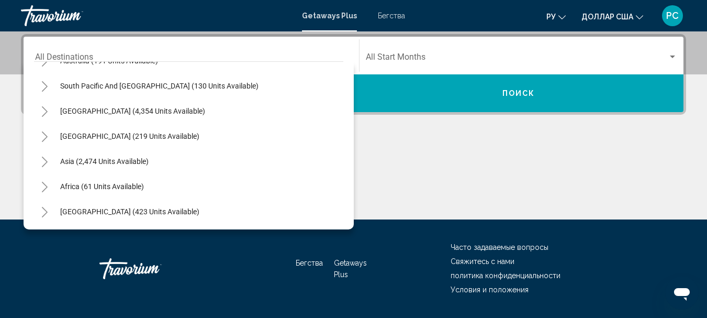
click at [43, 161] on icon "Toggle Asia (2,474 units available)" at bounding box center [45, 161] width 8 height 10
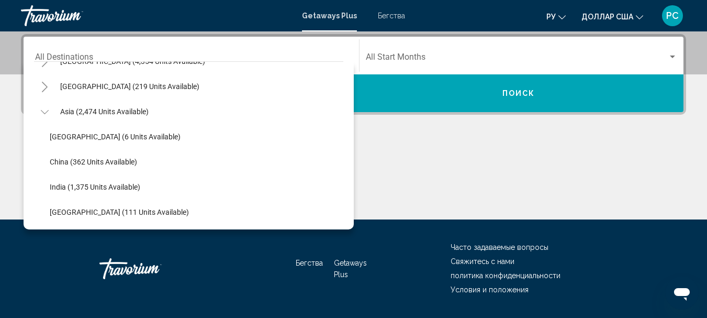
scroll to position [216, 0]
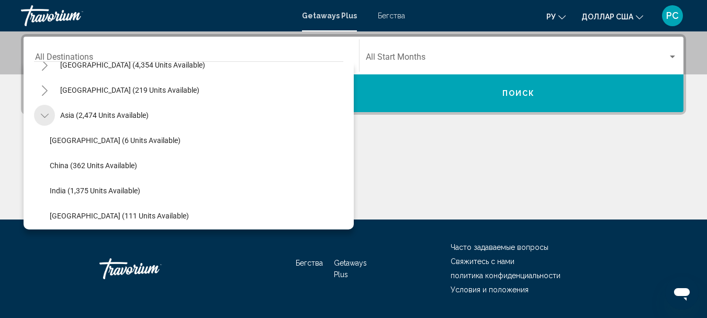
click at [43, 116] on icon "Toggle Asia (2,474 units available)" at bounding box center [44, 116] width 8 height 4
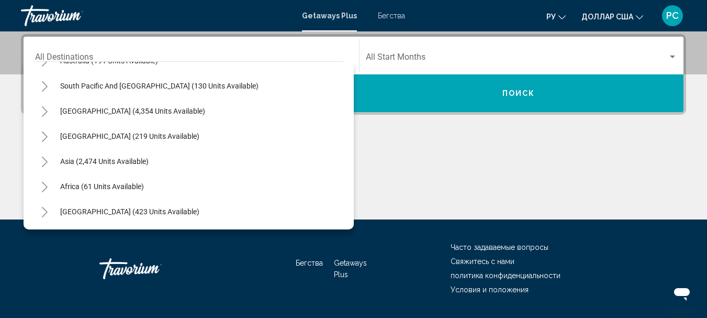
scroll to position [170, 0]
click at [41, 215] on icon "Toggle Middle East (423 units available)" at bounding box center [45, 212] width 8 height 10
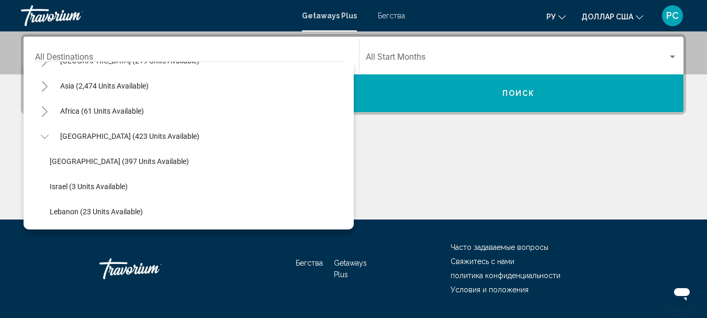
scroll to position [270, 0]
